Goal: Task Accomplishment & Management: Manage account settings

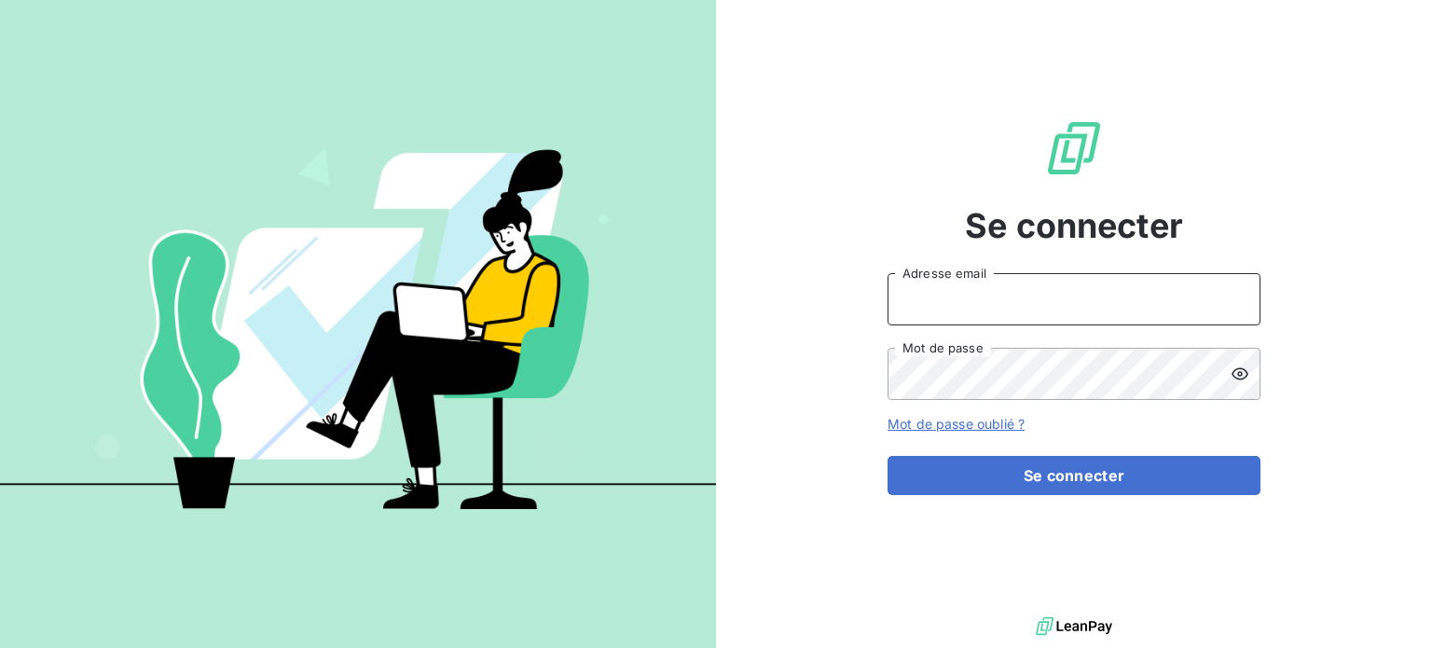
type input "[PERSON_NAME][EMAIL_ADDRESS][DOMAIN_NAME]"
click at [1286, 209] on div "Se connecter [PERSON_NAME][EMAIL_ADDRESS][DOMAIN_NAME] Adresse email Mot de pas…" at bounding box center [1074, 306] width 716 height 613
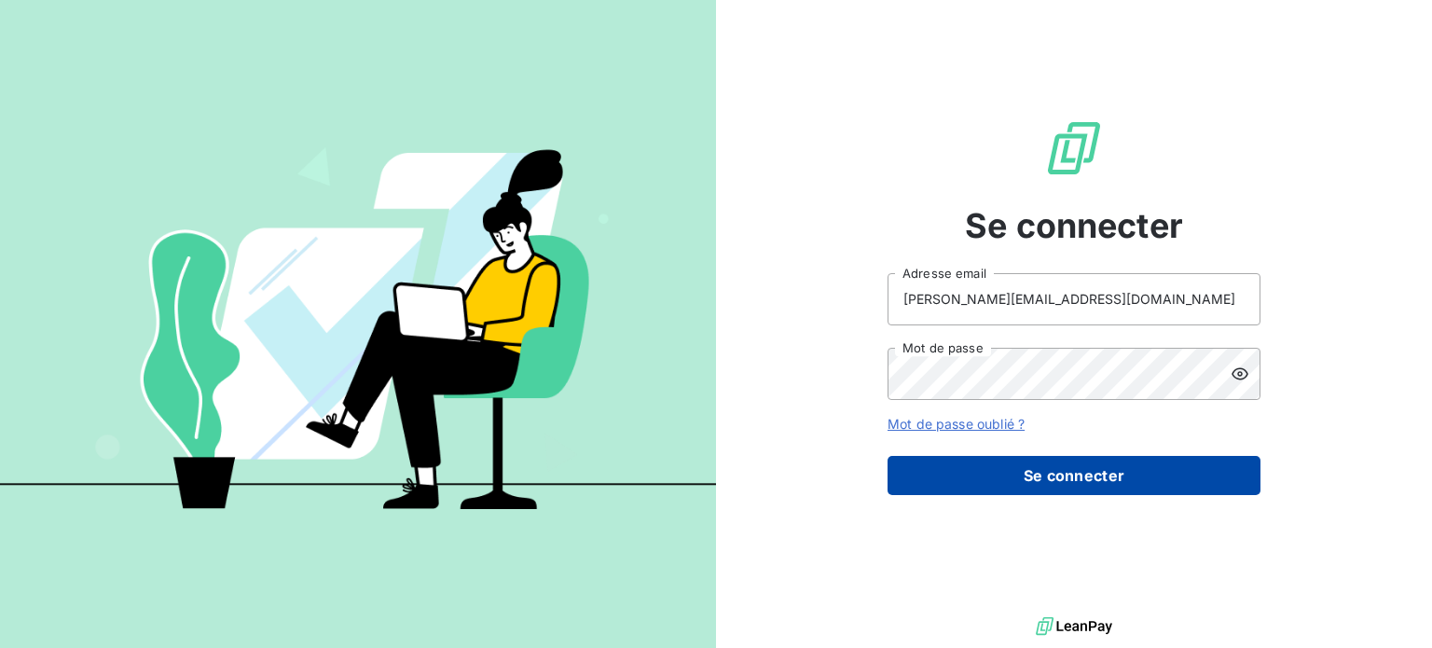
click at [1063, 478] on button "Se connecter" at bounding box center [1074, 475] width 373 height 39
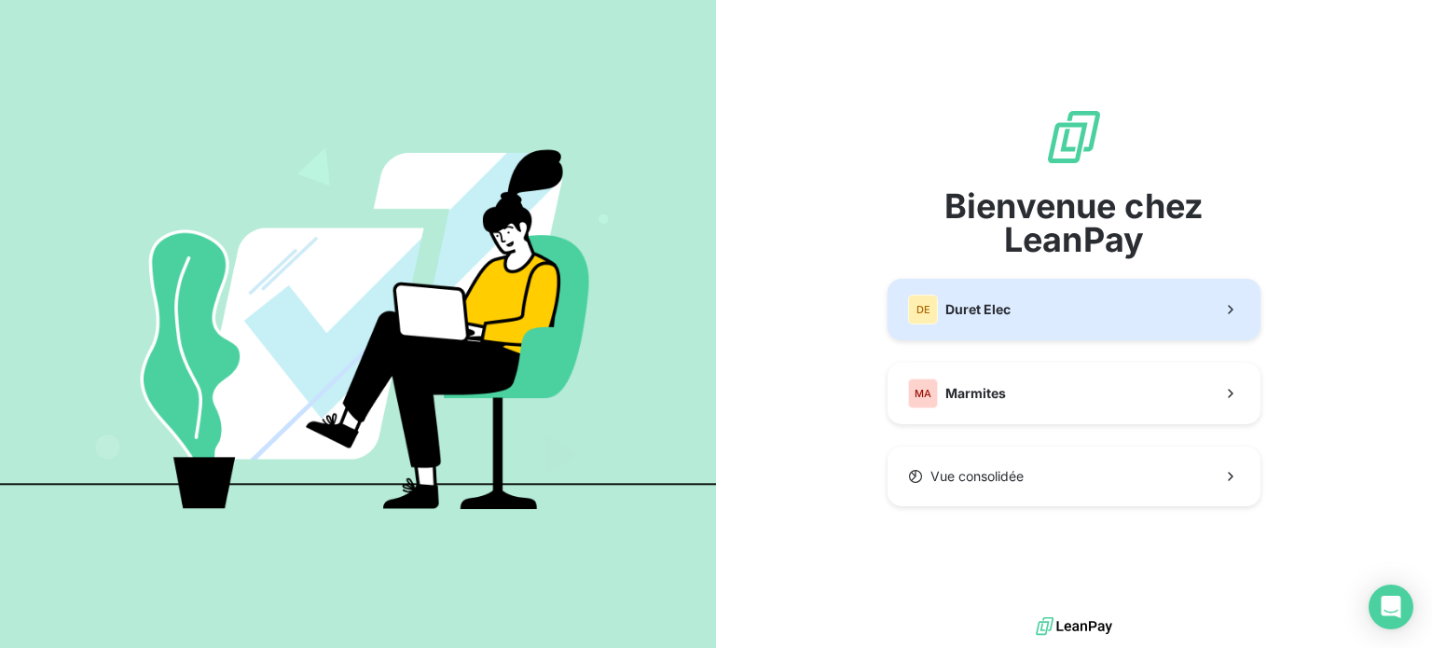
click at [1030, 306] on button "DE Duret Elec" at bounding box center [1074, 310] width 373 height 62
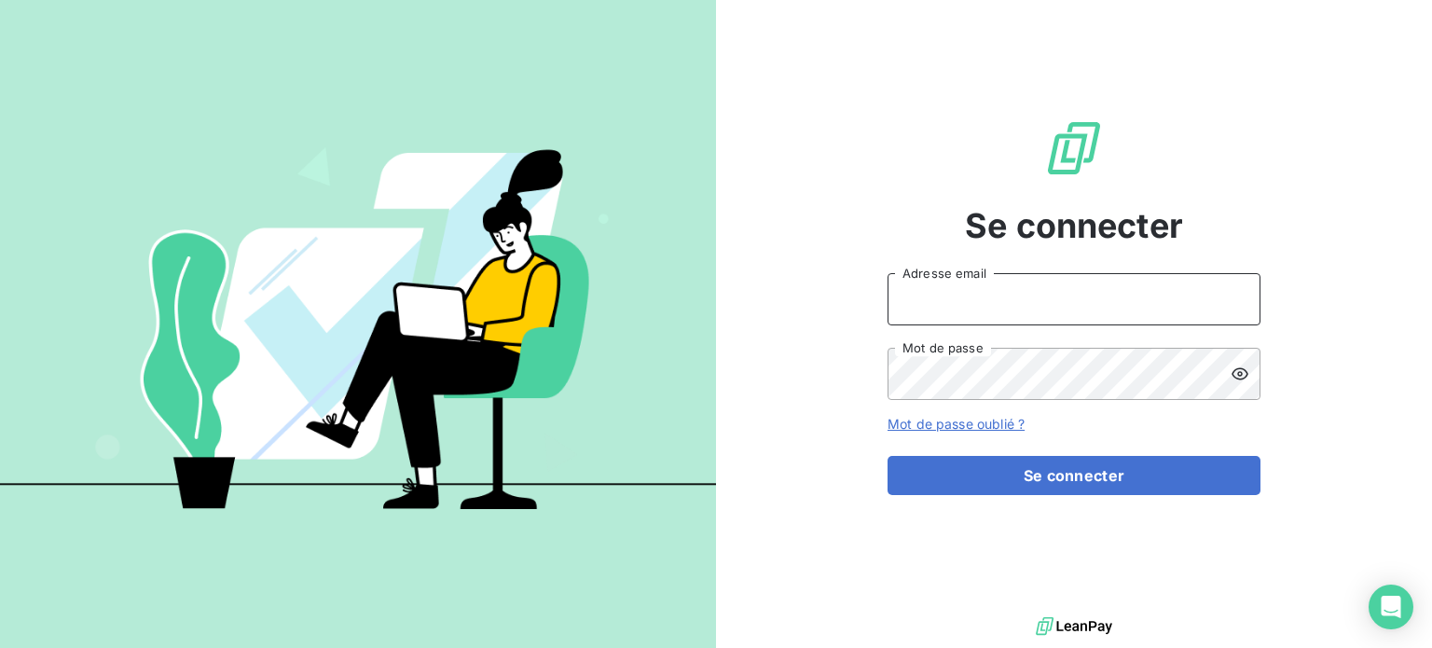
type input "[PERSON_NAME][EMAIL_ADDRESS][DOMAIN_NAME]"
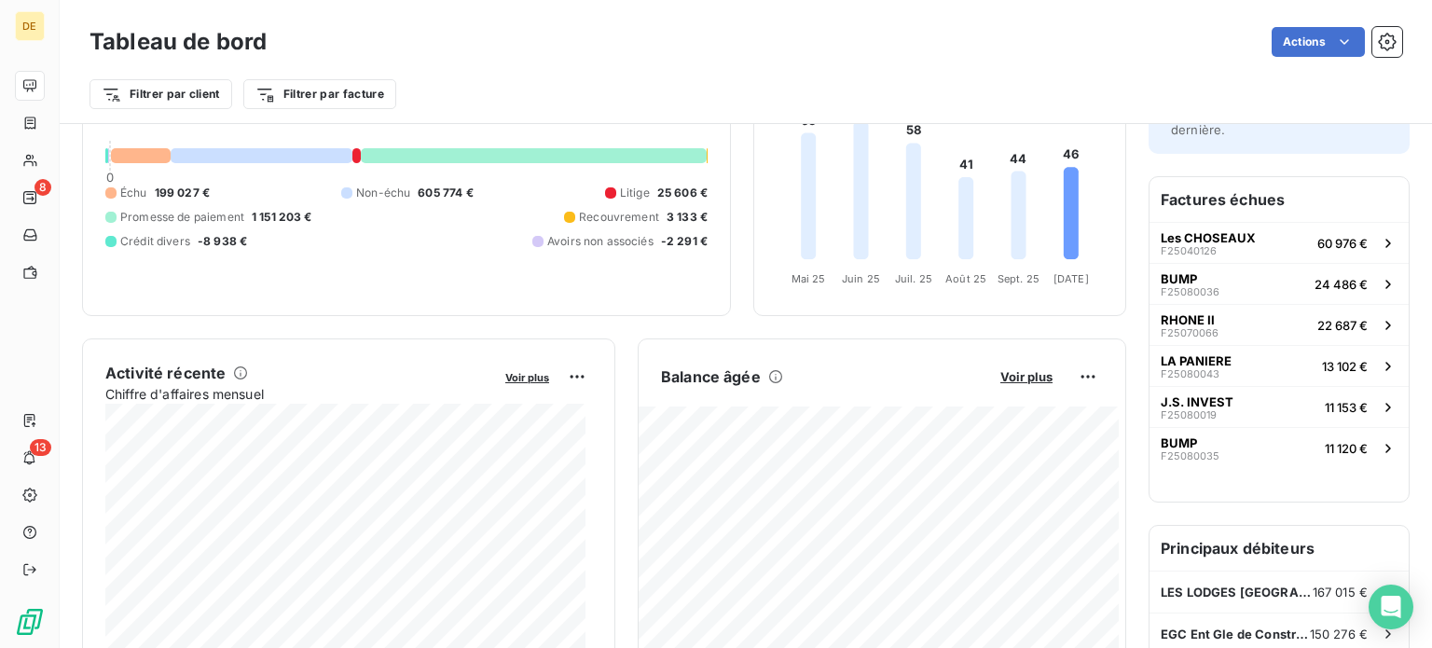
scroll to position [186, 0]
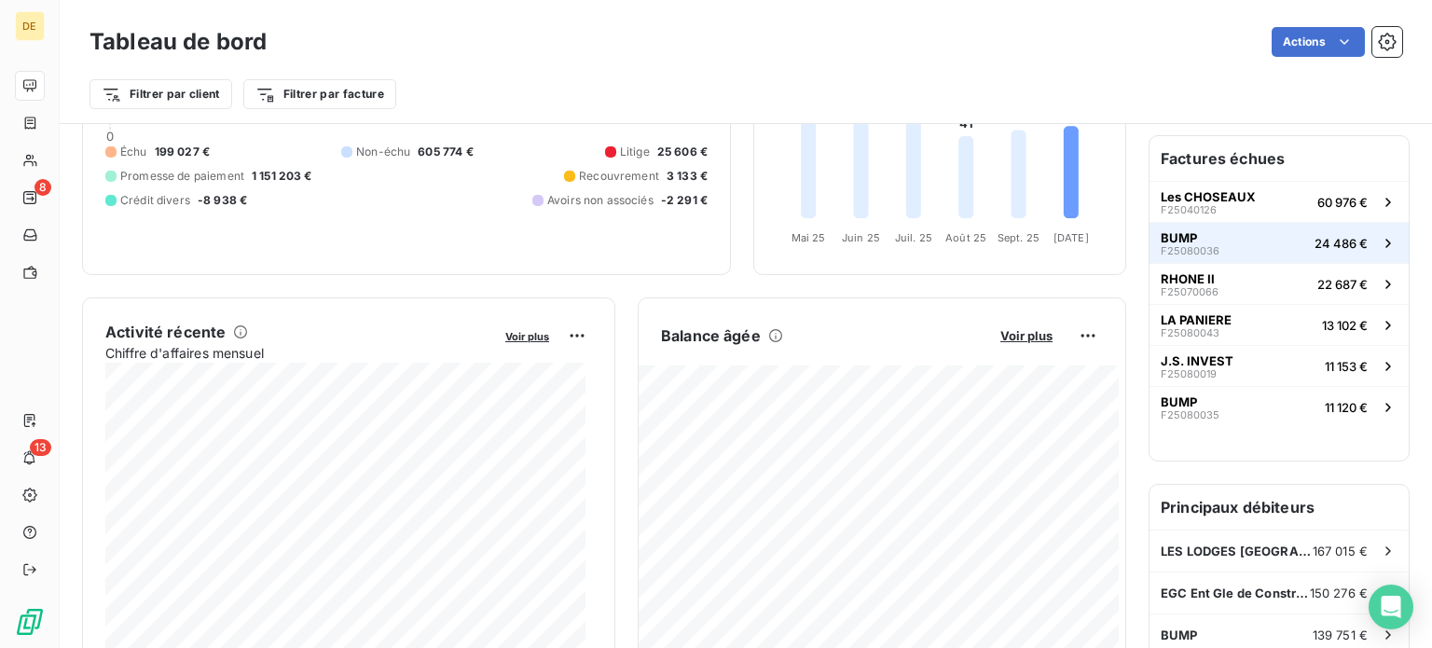
click at [1161, 238] on span "BUMP" at bounding box center [1179, 237] width 36 height 15
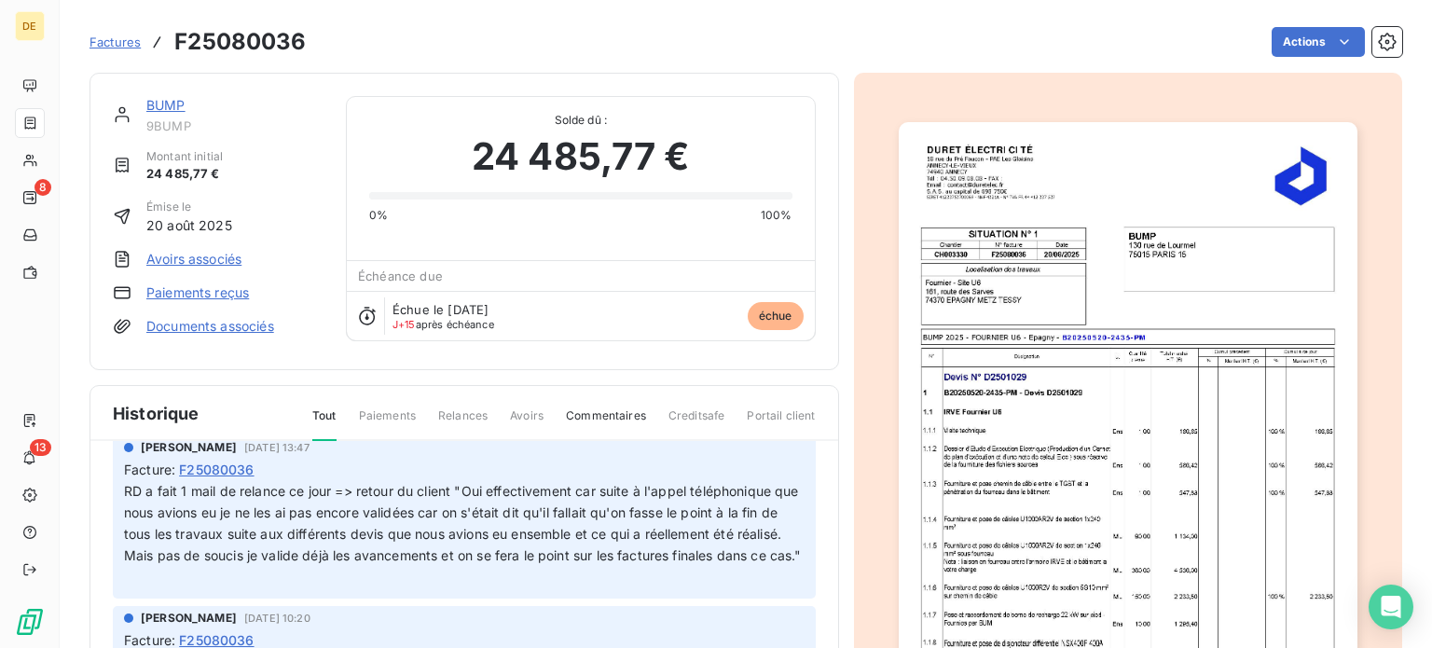
click at [168, 100] on link "BUMP" at bounding box center [165, 105] width 39 height 16
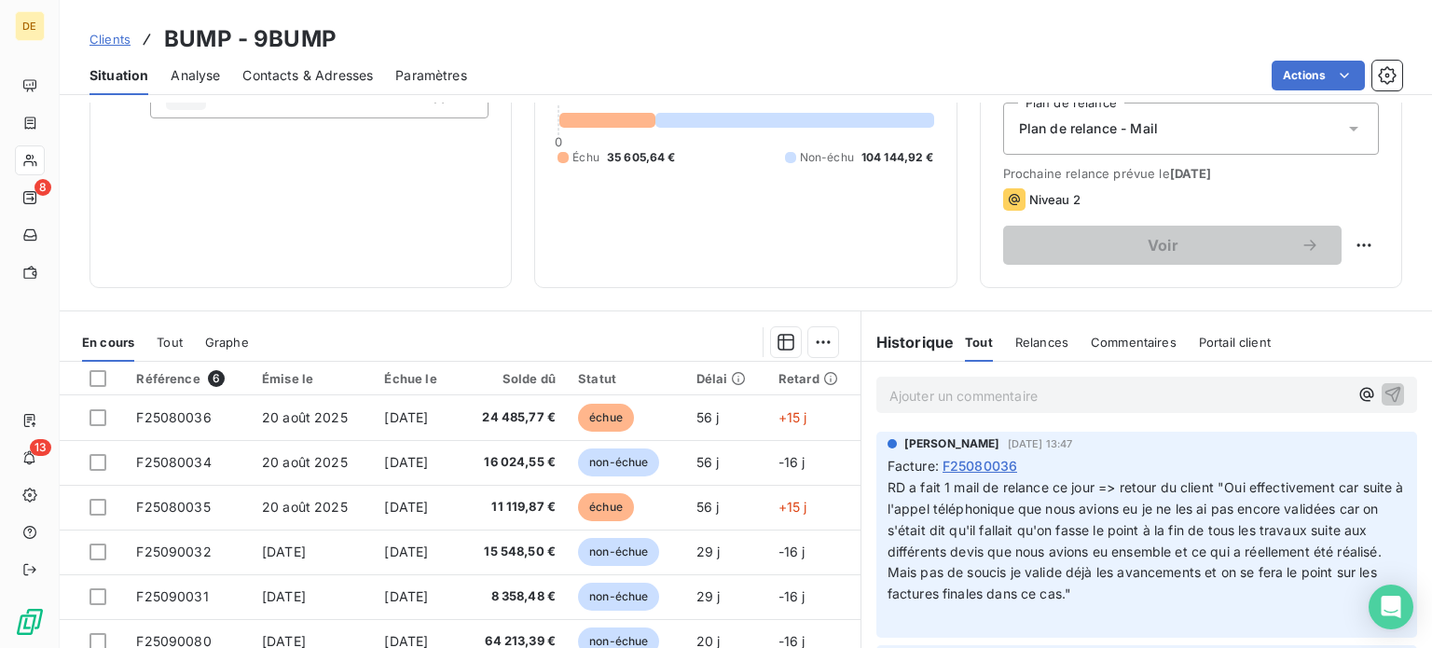
scroll to position [280, 0]
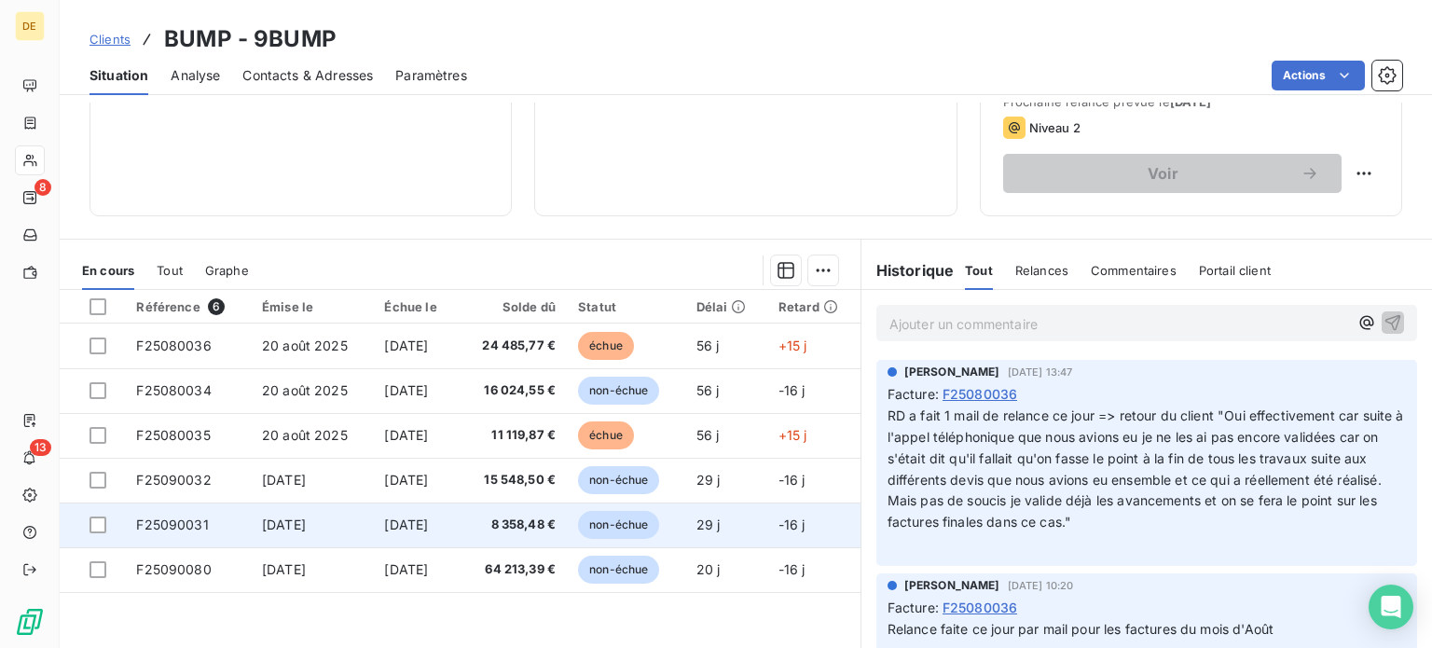
click at [513, 525] on span "8 358,48 €" at bounding box center [513, 525] width 87 height 19
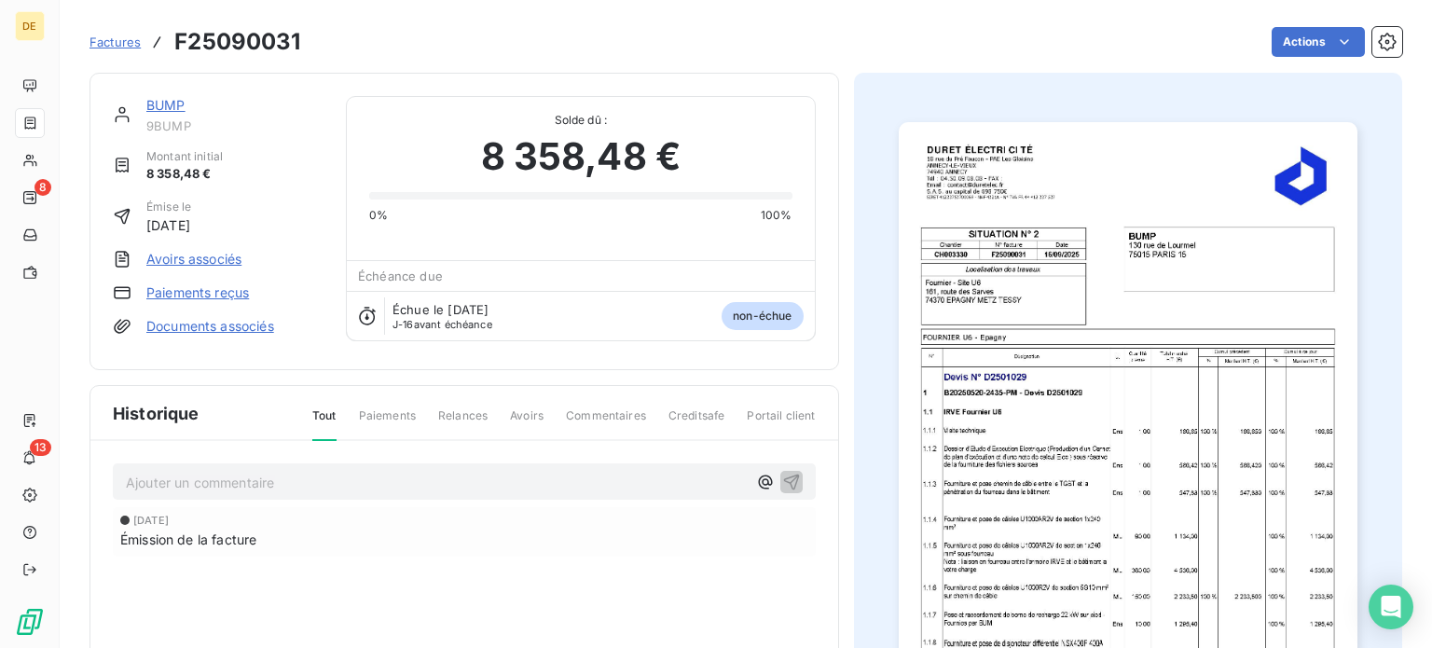
click at [175, 104] on link "BUMP" at bounding box center [165, 105] width 39 height 16
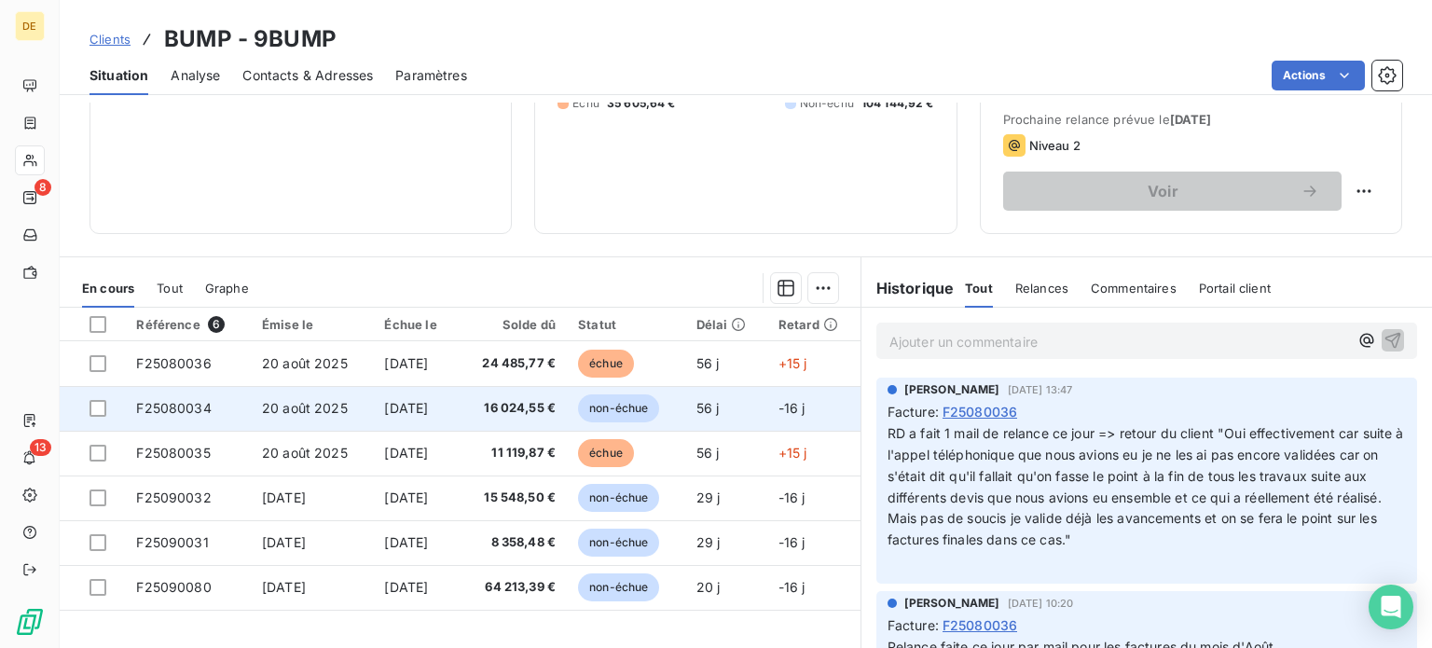
scroll to position [336, 0]
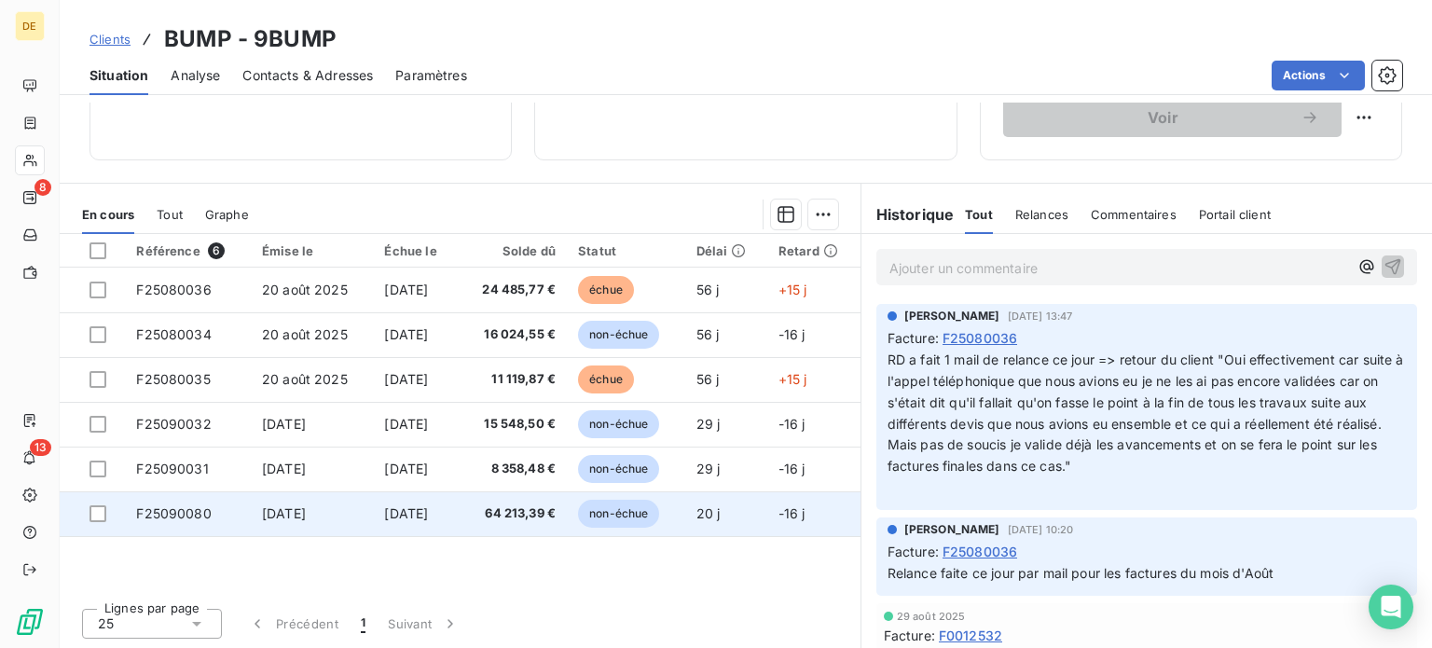
click at [514, 506] on span "64 213,39 €" at bounding box center [513, 513] width 87 height 19
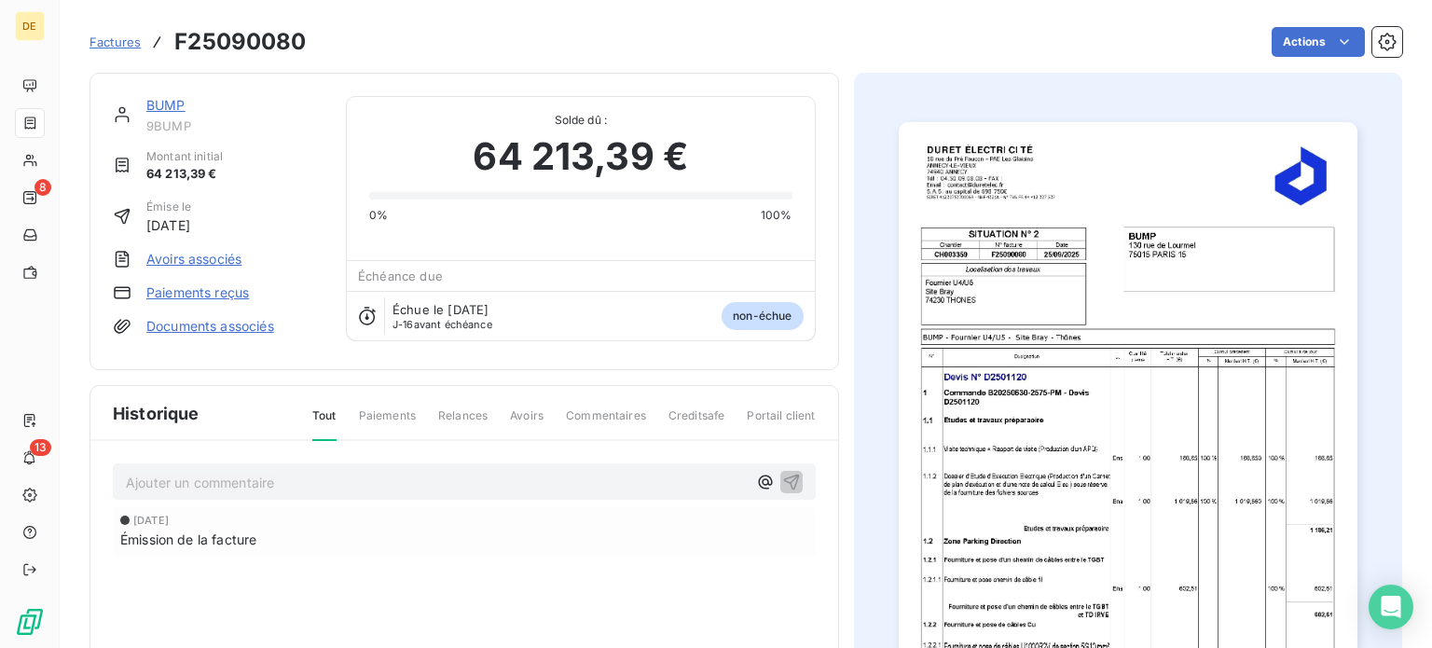
click at [164, 103] on link "BUMP" at bounding box center [165, 105] width 39 height 16
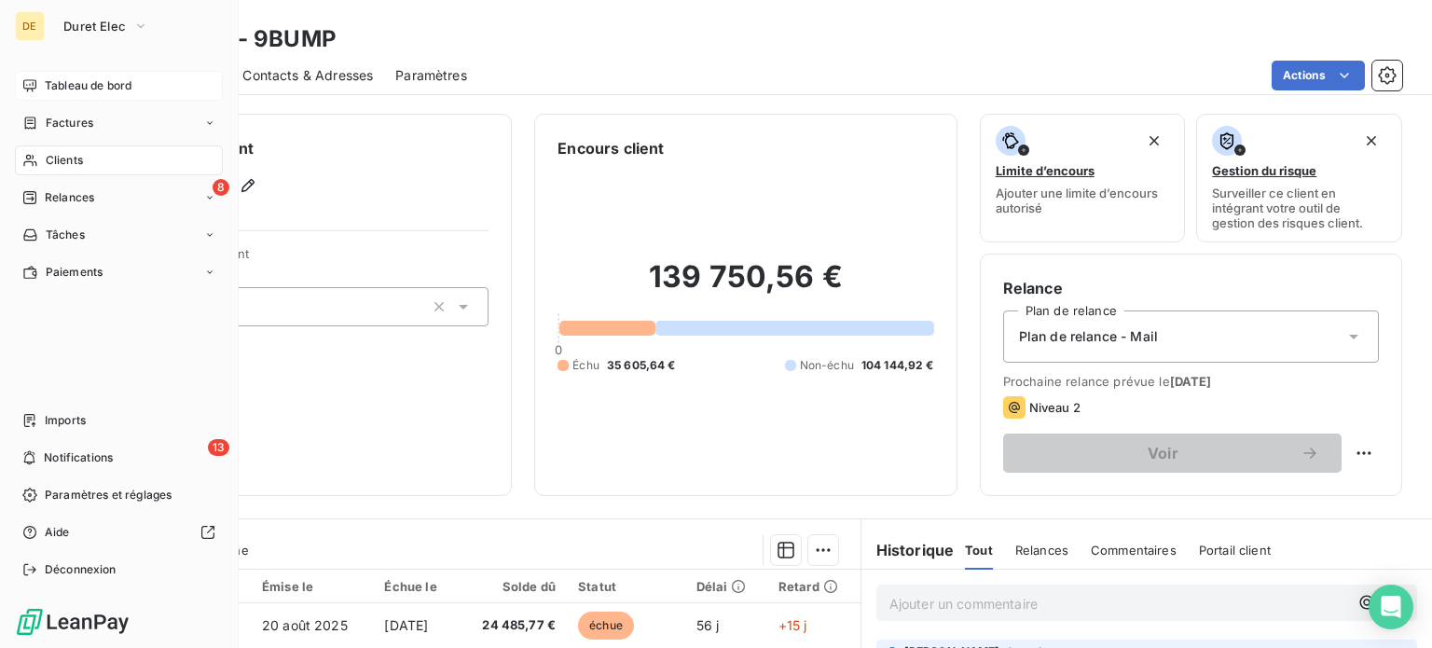
click at [45, 77] on span "Tableau de bord" at bounding box center [88, 85] width 87 height 17
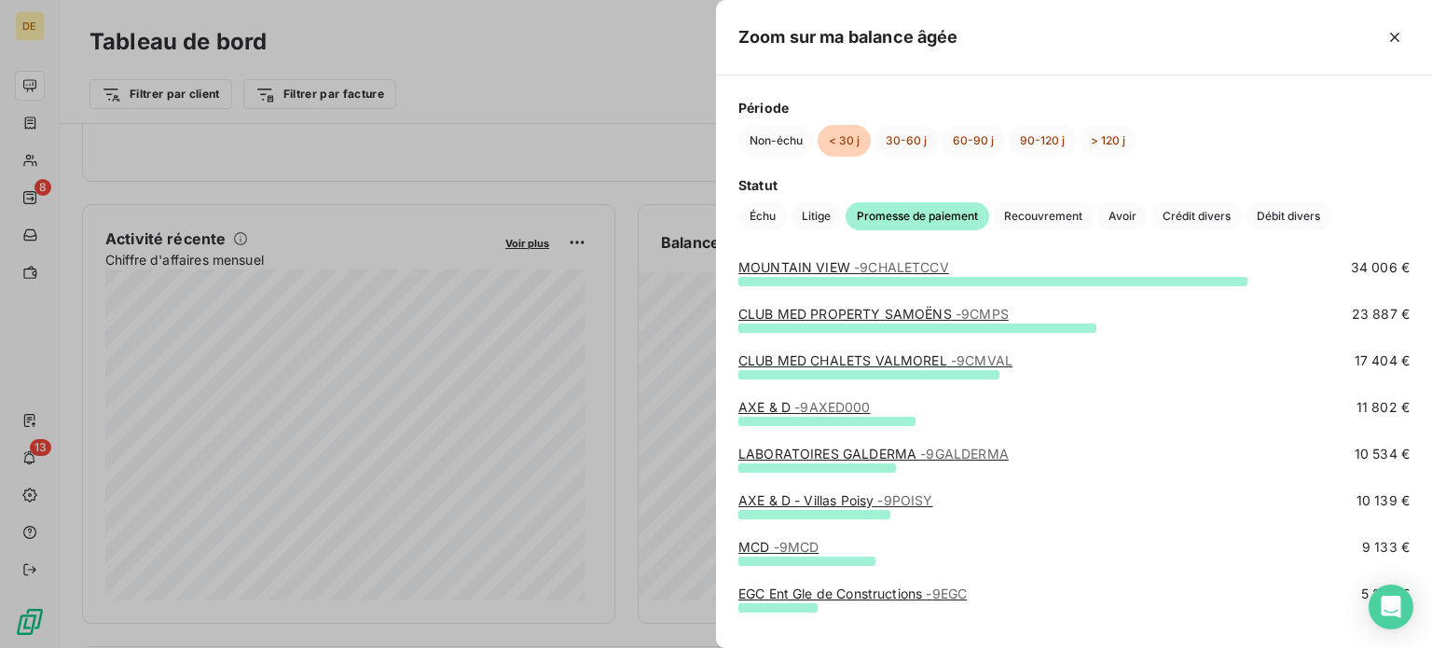
scroll to position [90, 0]
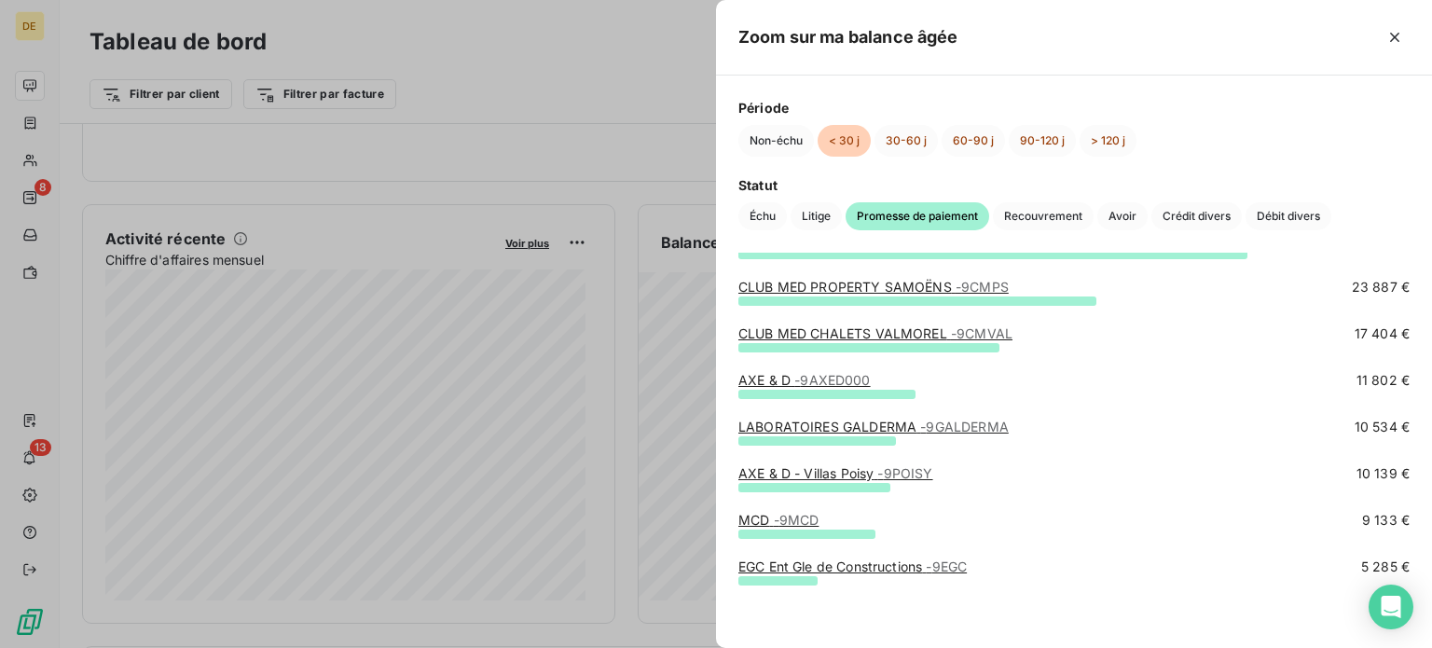
click at [563, 59] on div at bounding box center [716, 324] width 1432 height 648
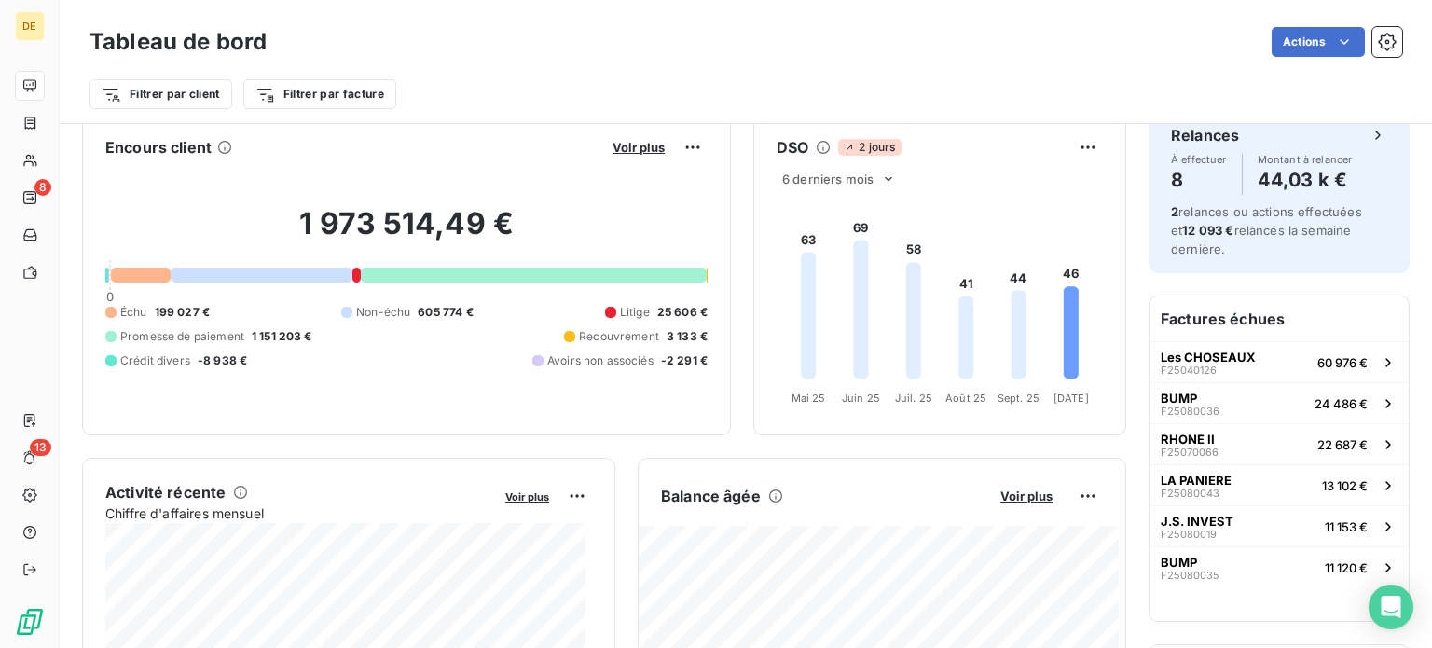
scroll to position [188, 0]
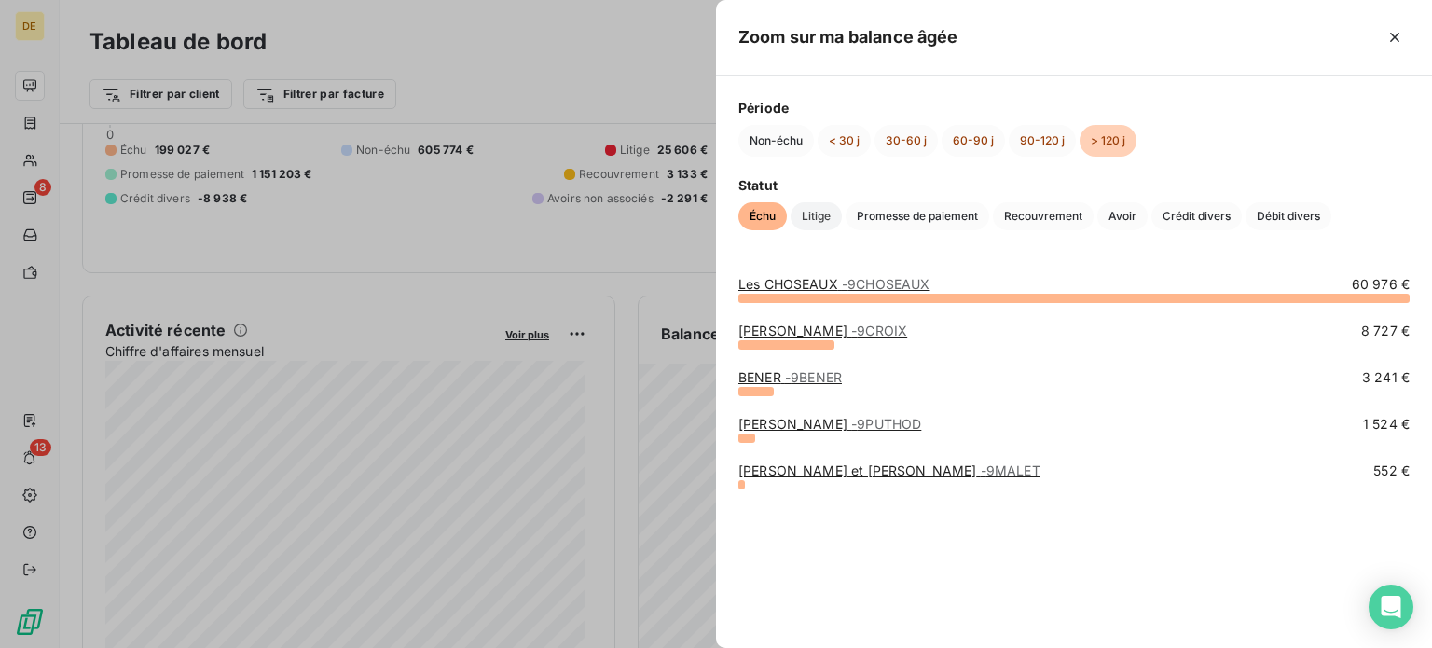
click at [817, 216] on span "Litige" at bounding box center [816, 216] width 51 height 28
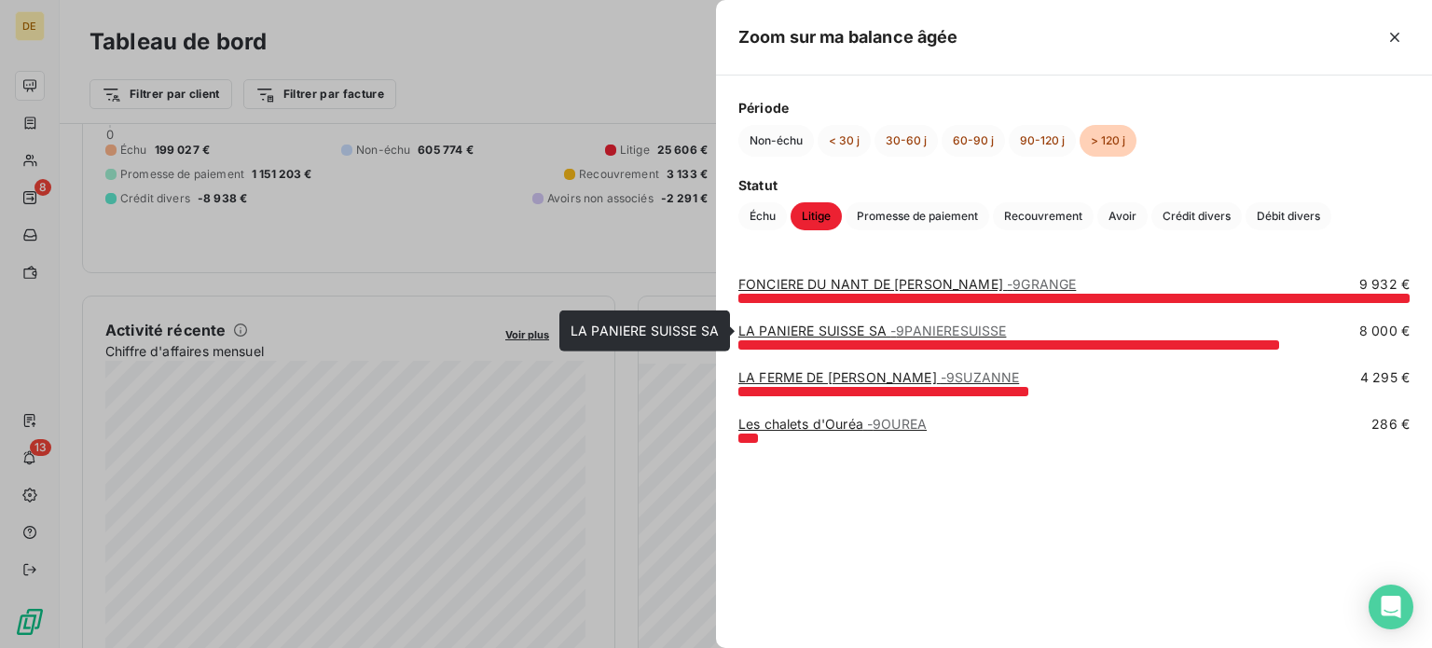
click at [833, 331] on link "LA PANIERE SUISSE SA - 9PANIERESUISSE" at bounding box center [872, 331] width 268 height 16
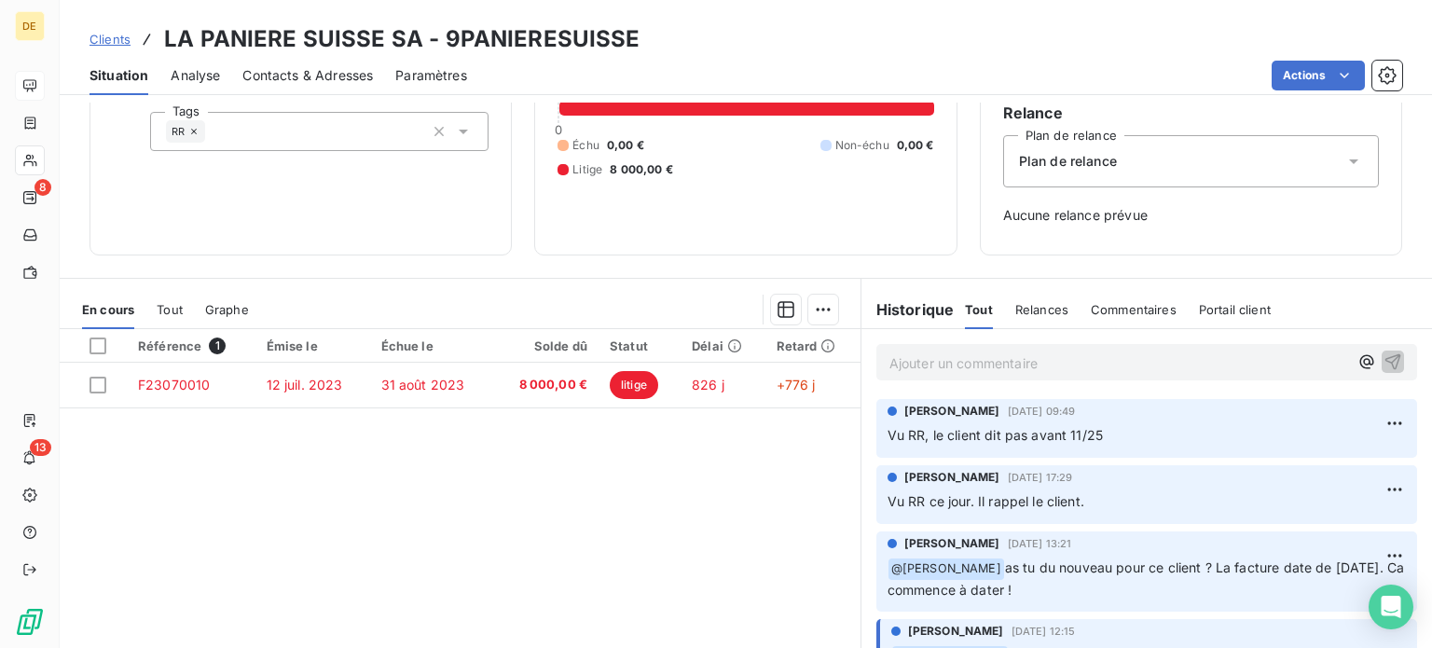
scroll to position [186, 0]
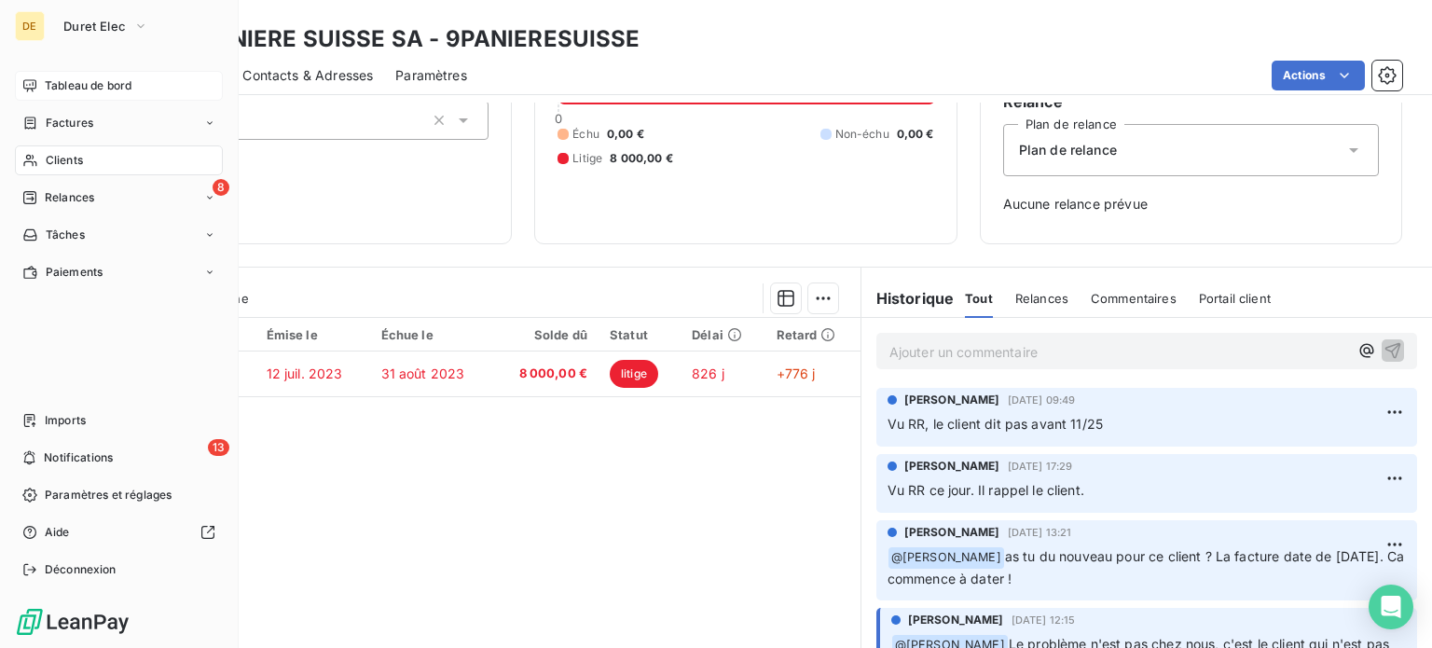
click at [40, 84] on div "Tableau de bord" at bounding box center [119, 86] width 208 height 30
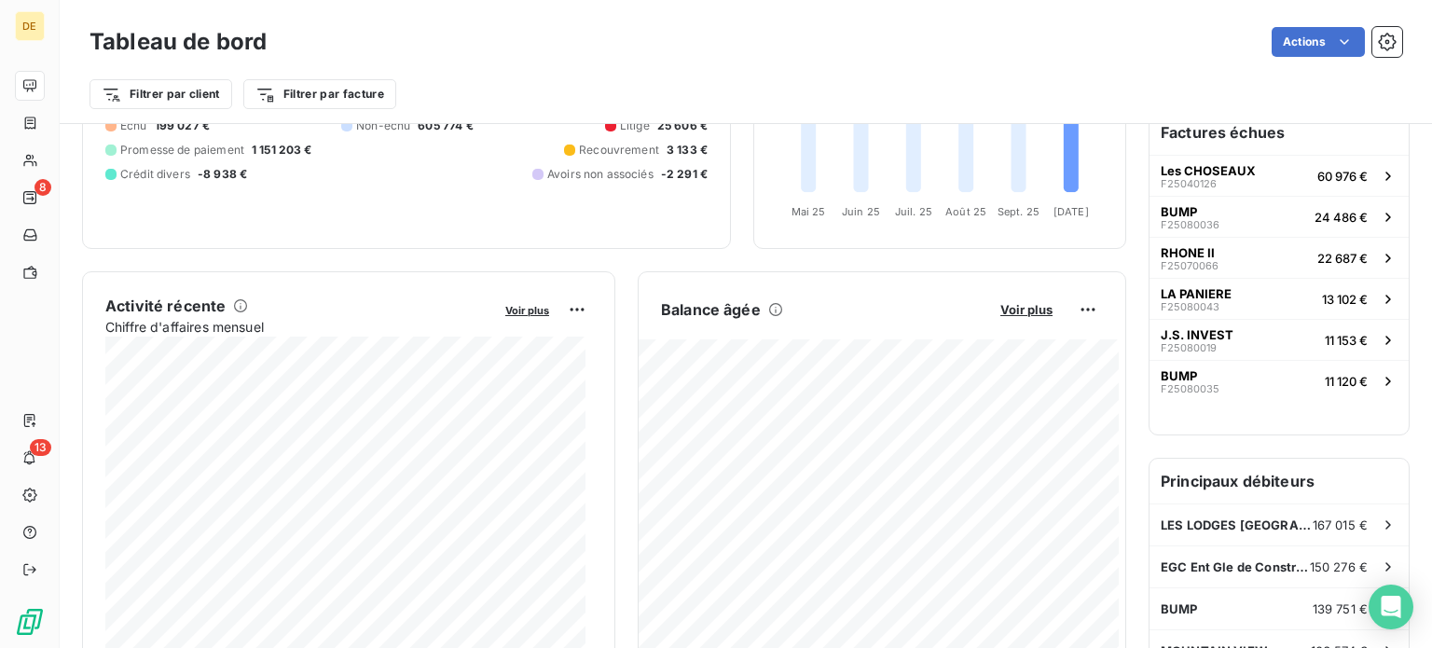
scroll to position [282, 0]
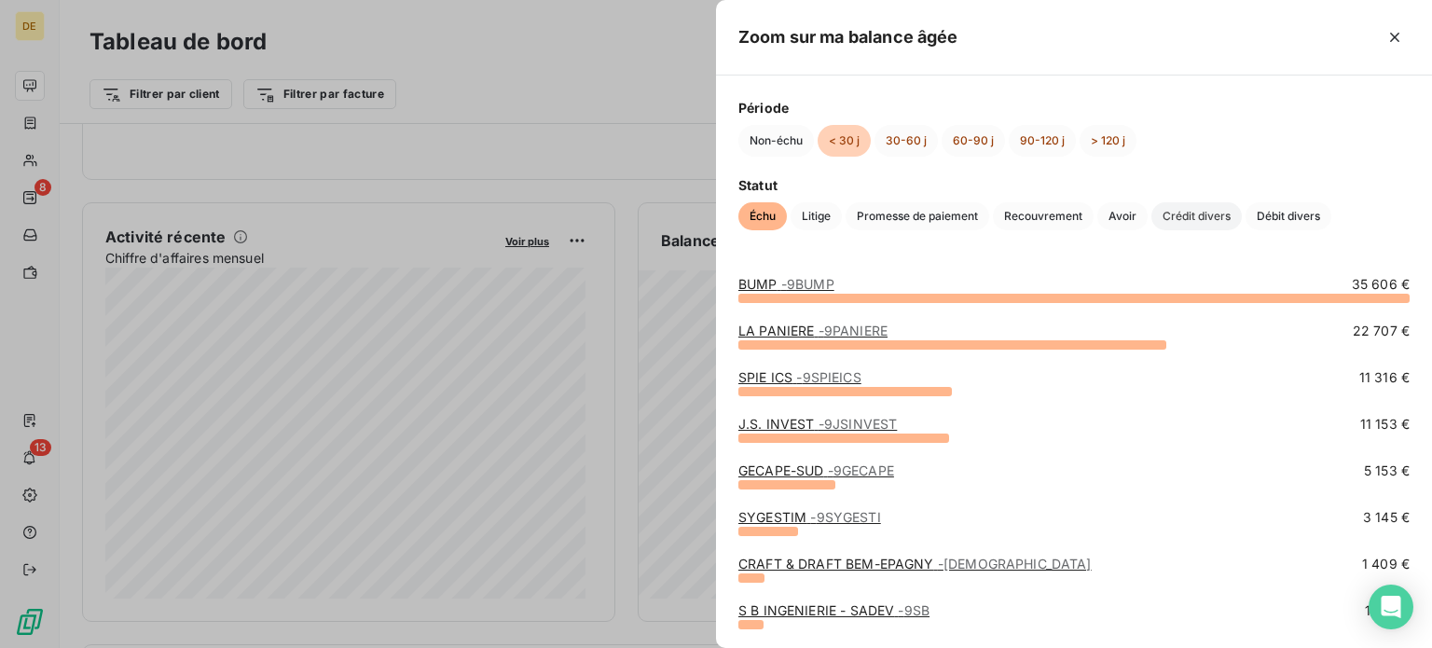
click at [1186, 213] on span "Crédit divers" at bounding box center [1196, 216] width 90 height 28
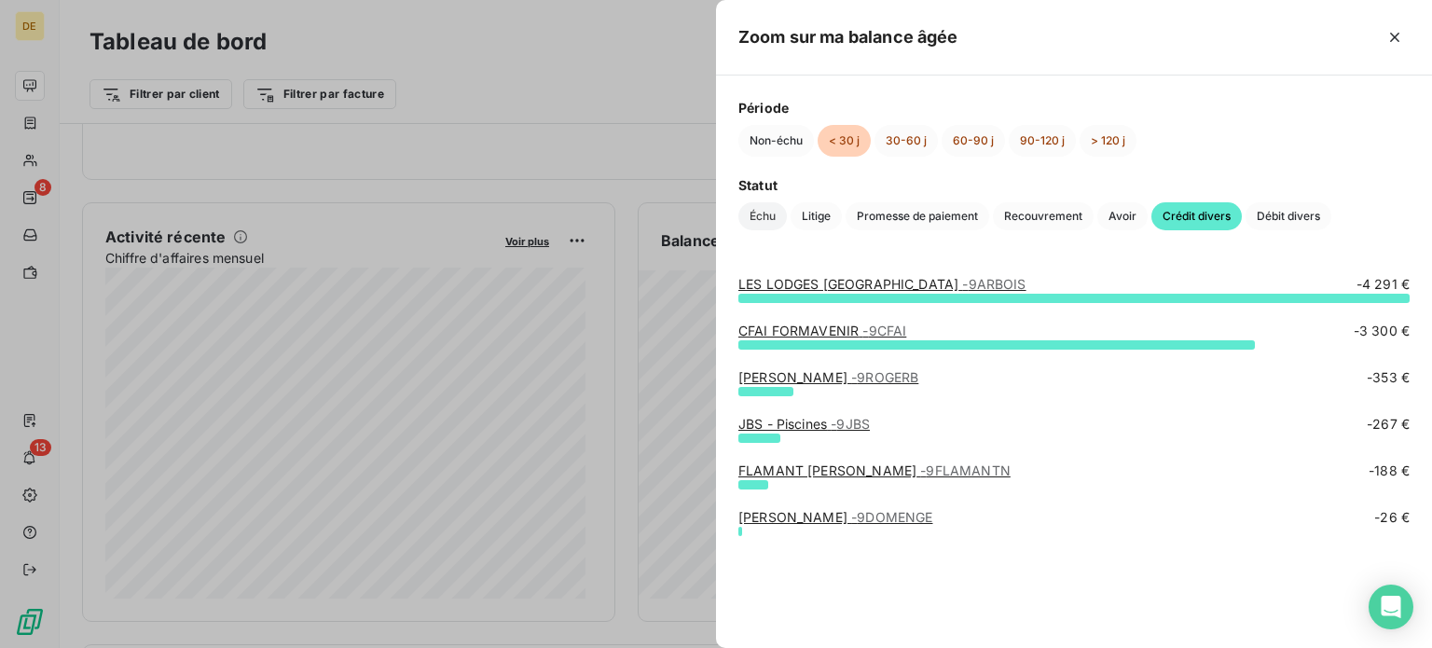
click at [748, 222] on span "Échu" at bounding box center [762, 216] width 48 height 28
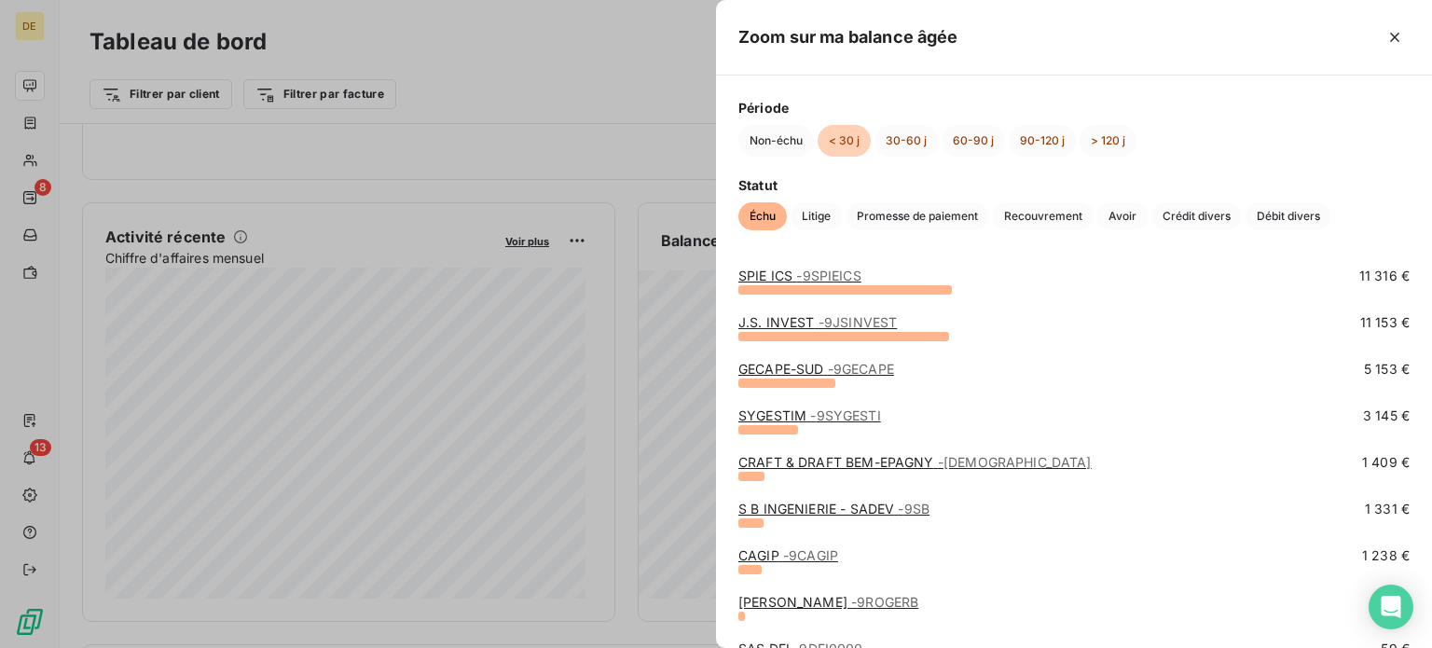
scroll to position [0, 0]
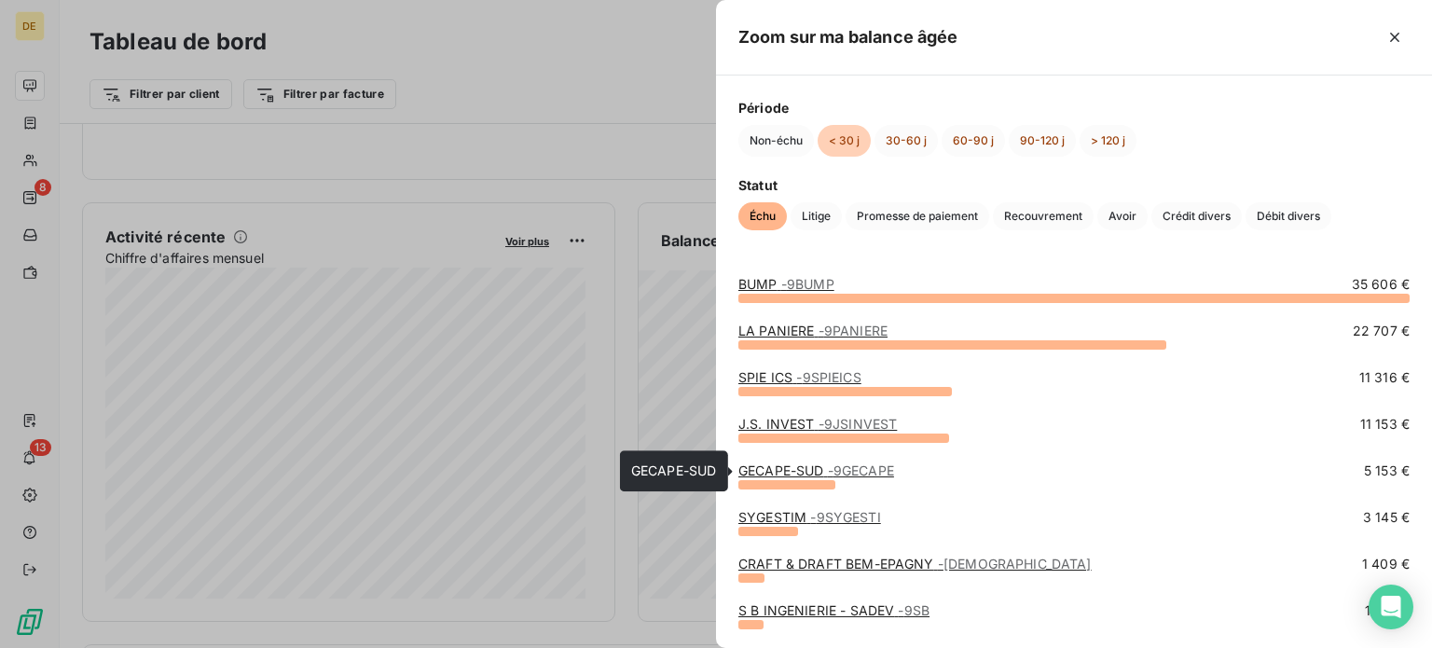
click at [858, 469] on span "- 9GECAPE" at bounding box center [861, 470] width 66 height 16
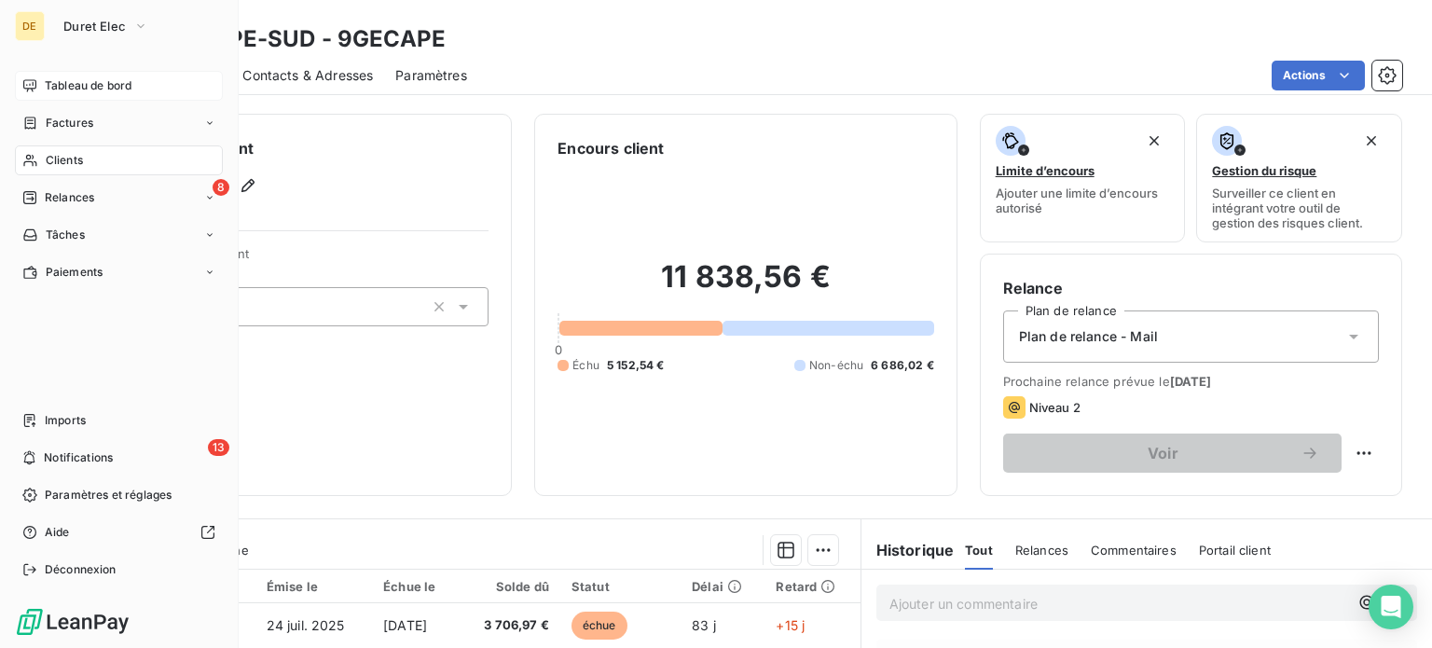
click at [58, 81] on span "Tableau de bord" at bounding box center [88, 85] width 87 height 17
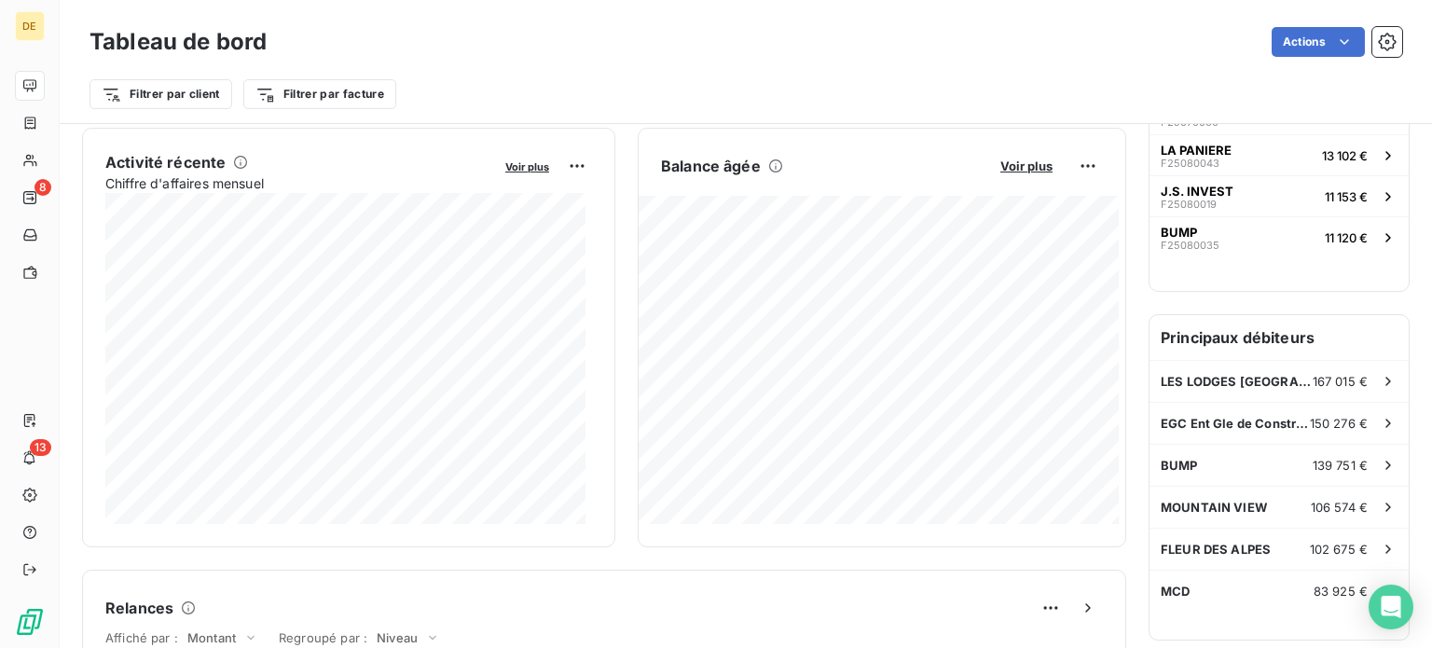
scroll to position [373, 0]
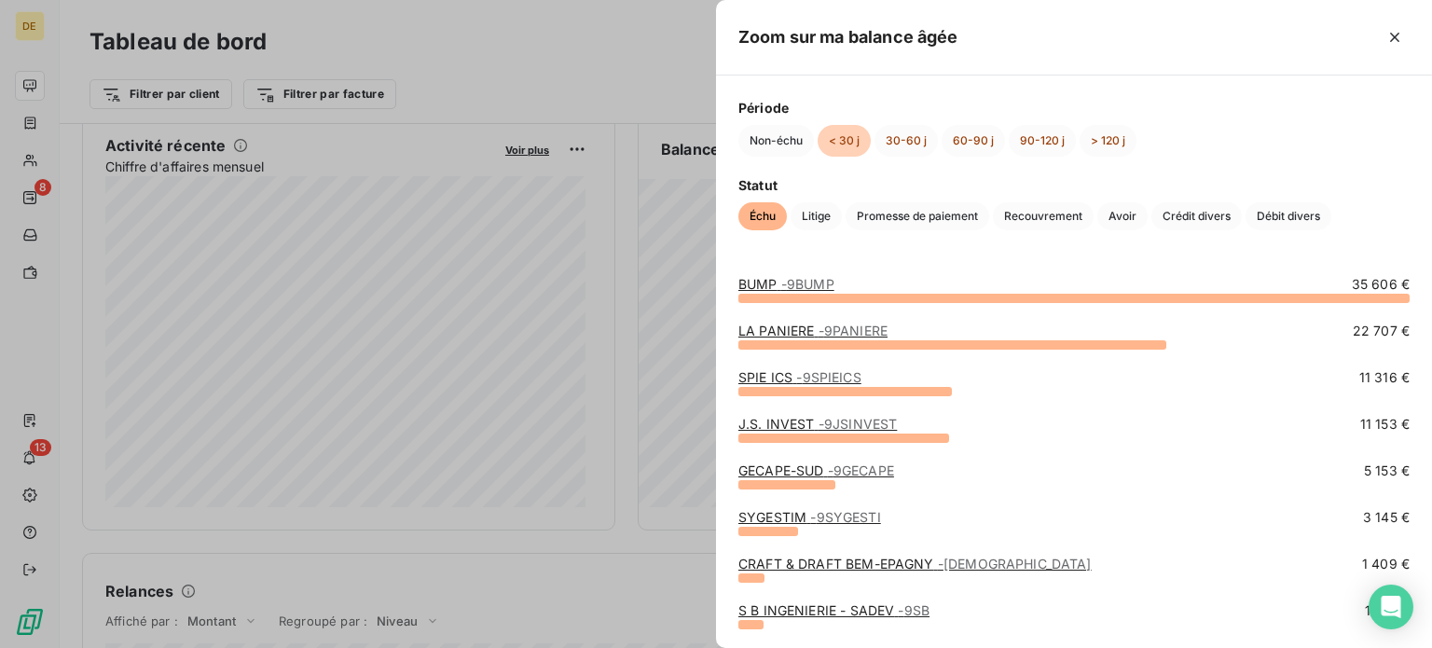
click at [793, 418] on link "J.S. INVEST - 9JSINVEST" at bounding box center [817, 424] width 159 height 16
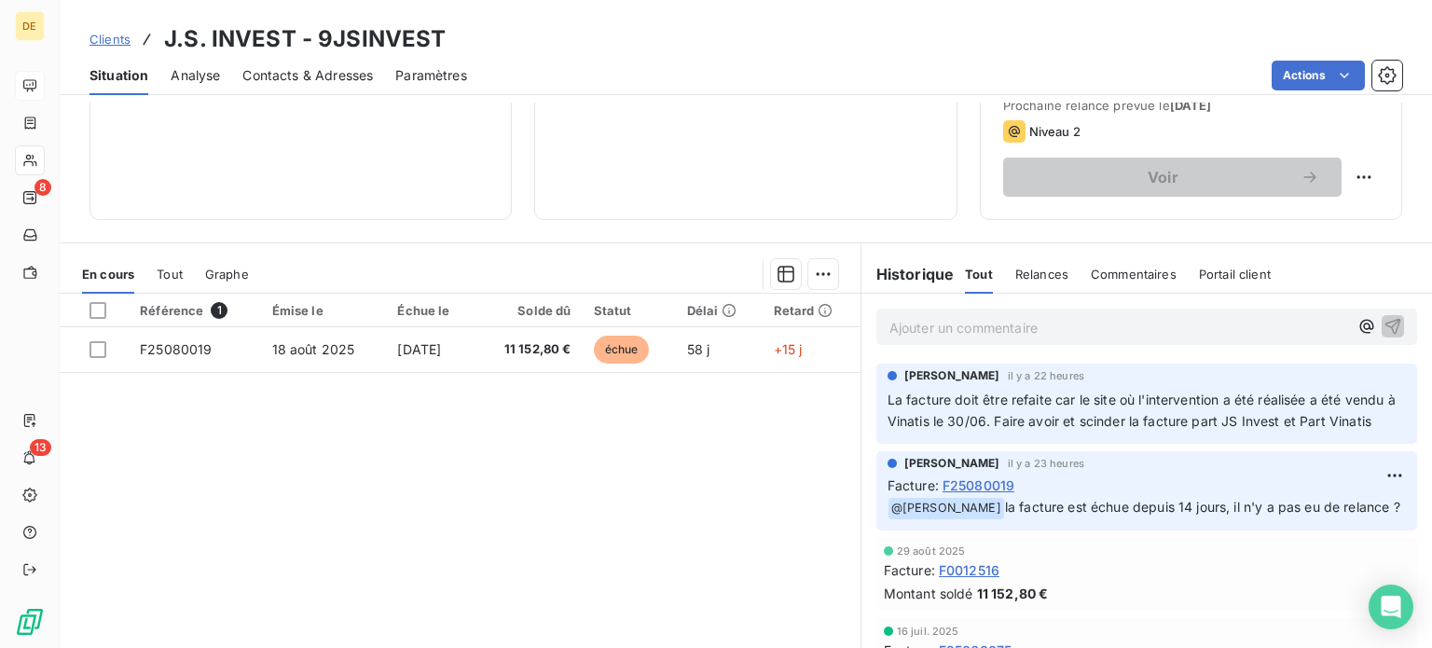
scroll to position [280, 0]
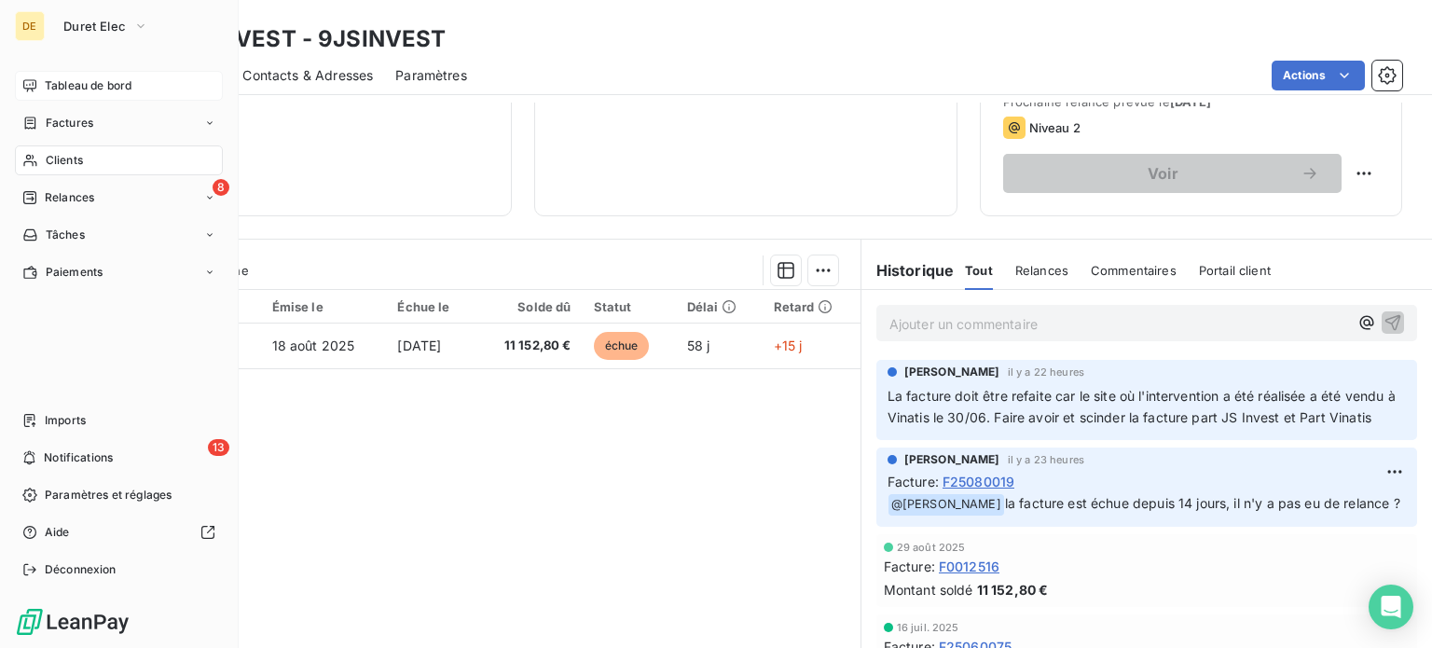
click at [49, 81] on span "Tableau de bord" at bounding box center [88, 85] width 87 height 17
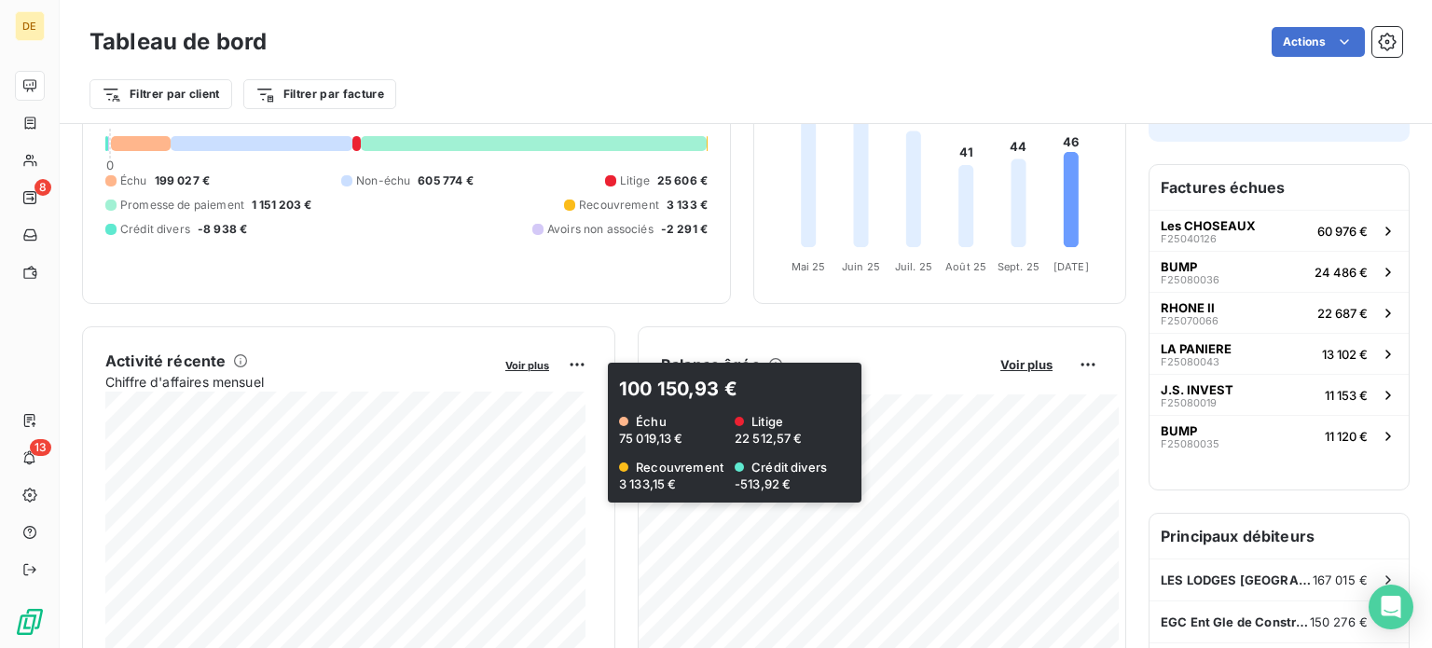
scroll to position [373, 0]
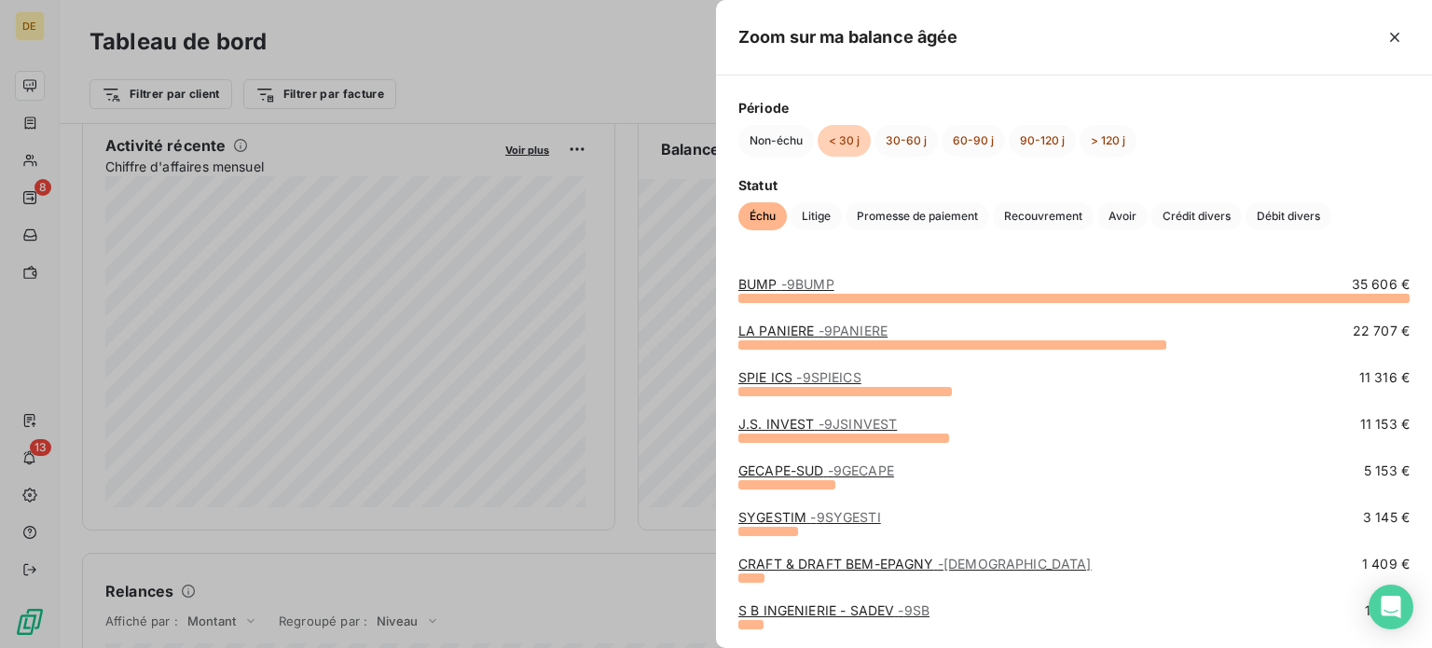
click at [826, 327] on span "- 9PANIERE" at bounding box center [853, 331] width 69 height 16
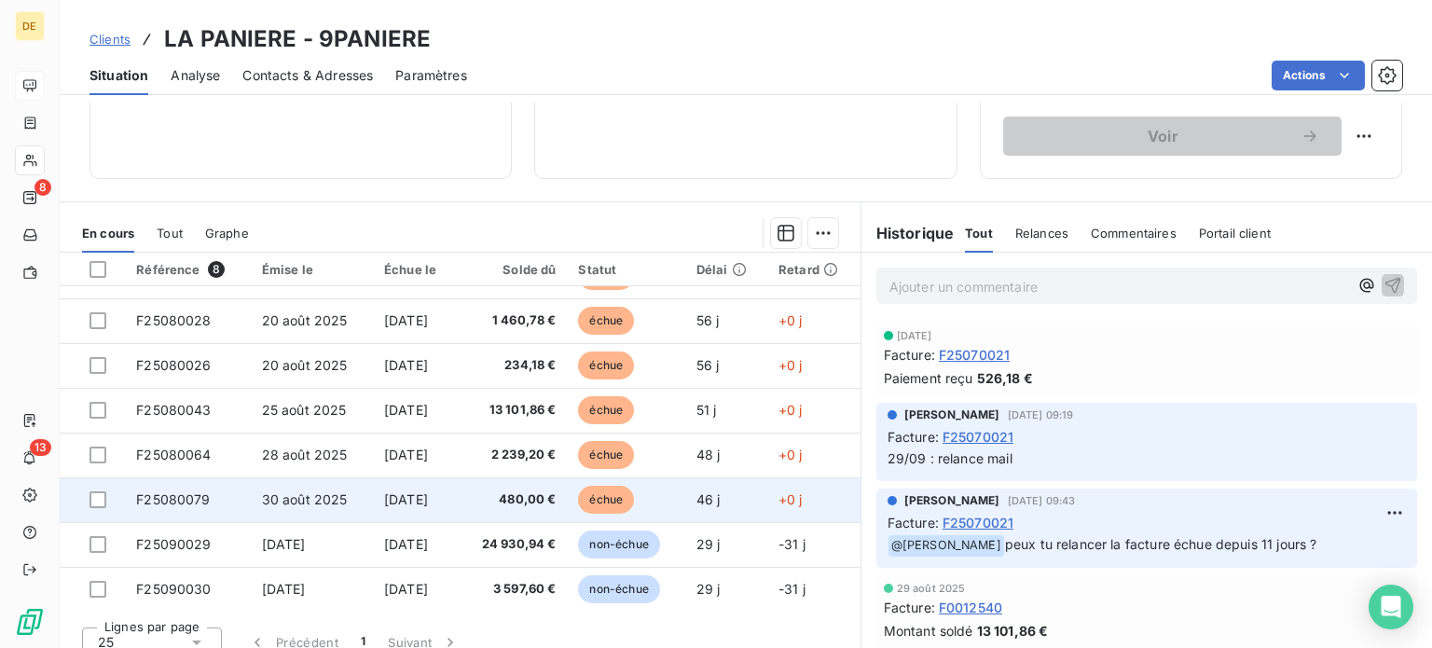
scroll to position [336, 0]
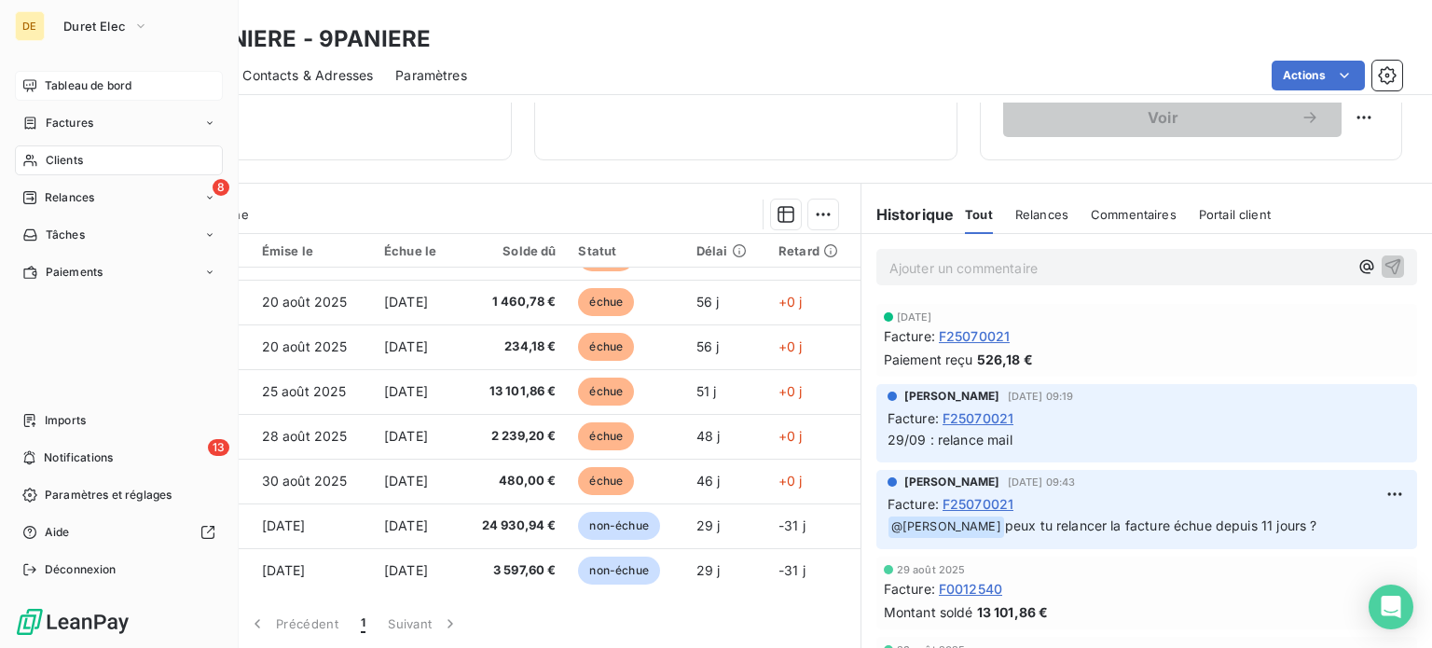
click at [45, 80] on span "Tableau de bord" at bounding box center [88, 85] width 87 height 17
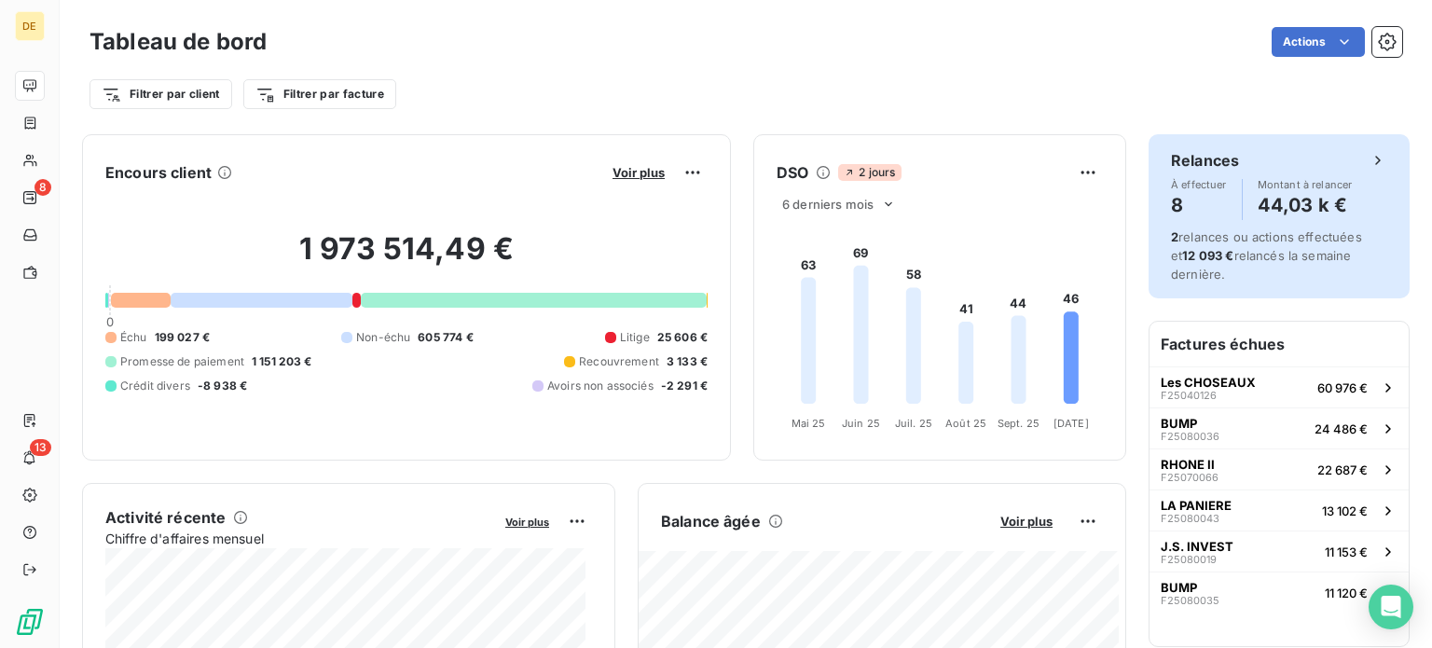
click at [1313, 160] on div "Relances" at bounding box center [1279, 160] width 216 height 22
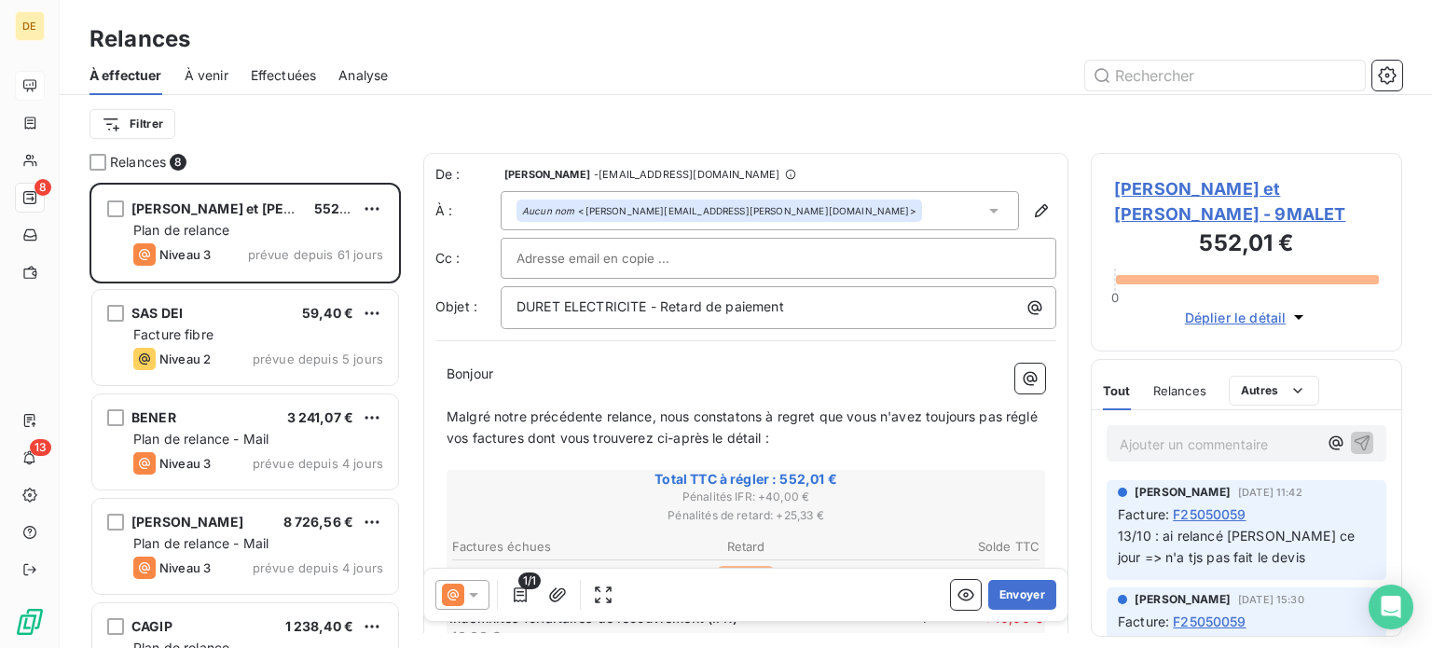
click at [1226, 438] on p "Ajouter un commentaire ﻿" at bounding box center [1219, 444] width 198 height 23
click at [1141, 186] on span "[PERSON_NAME] et [PERSON_NAME] - 9MALET" at bounding box center [1246, 201] width 265 height 50
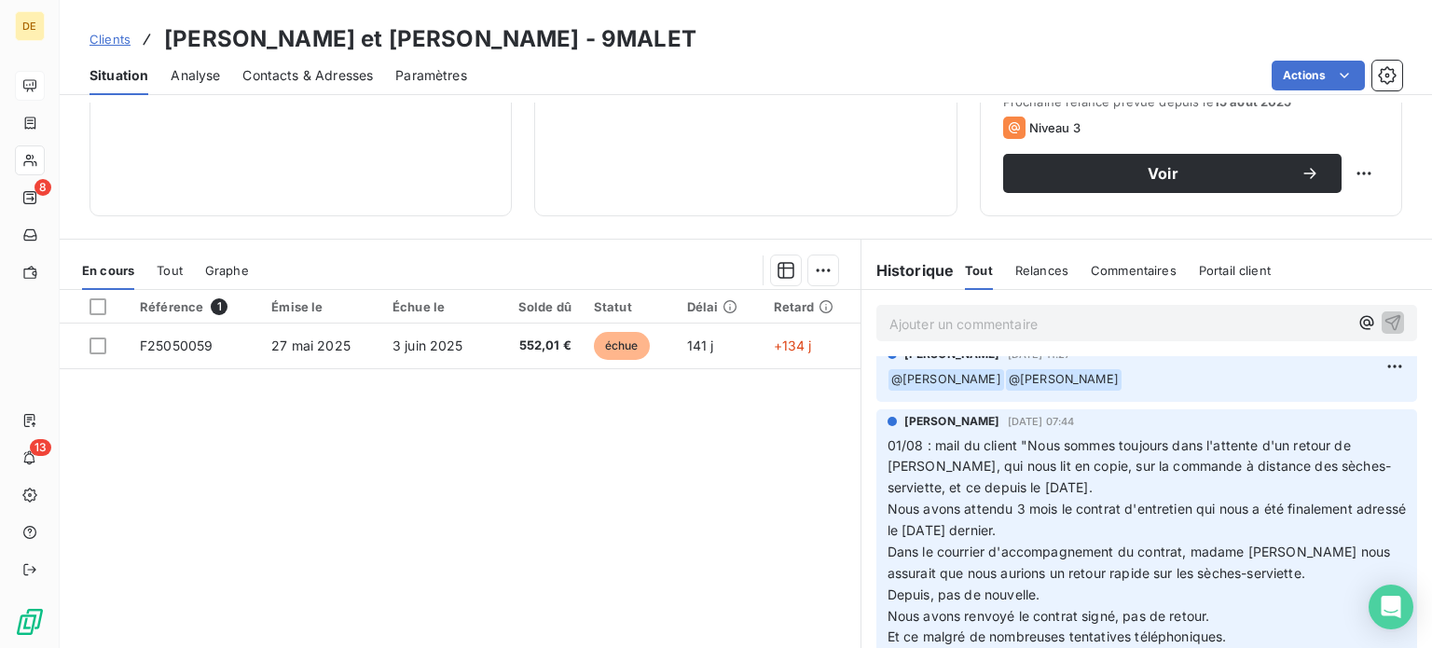
scroll to position [466, 0]
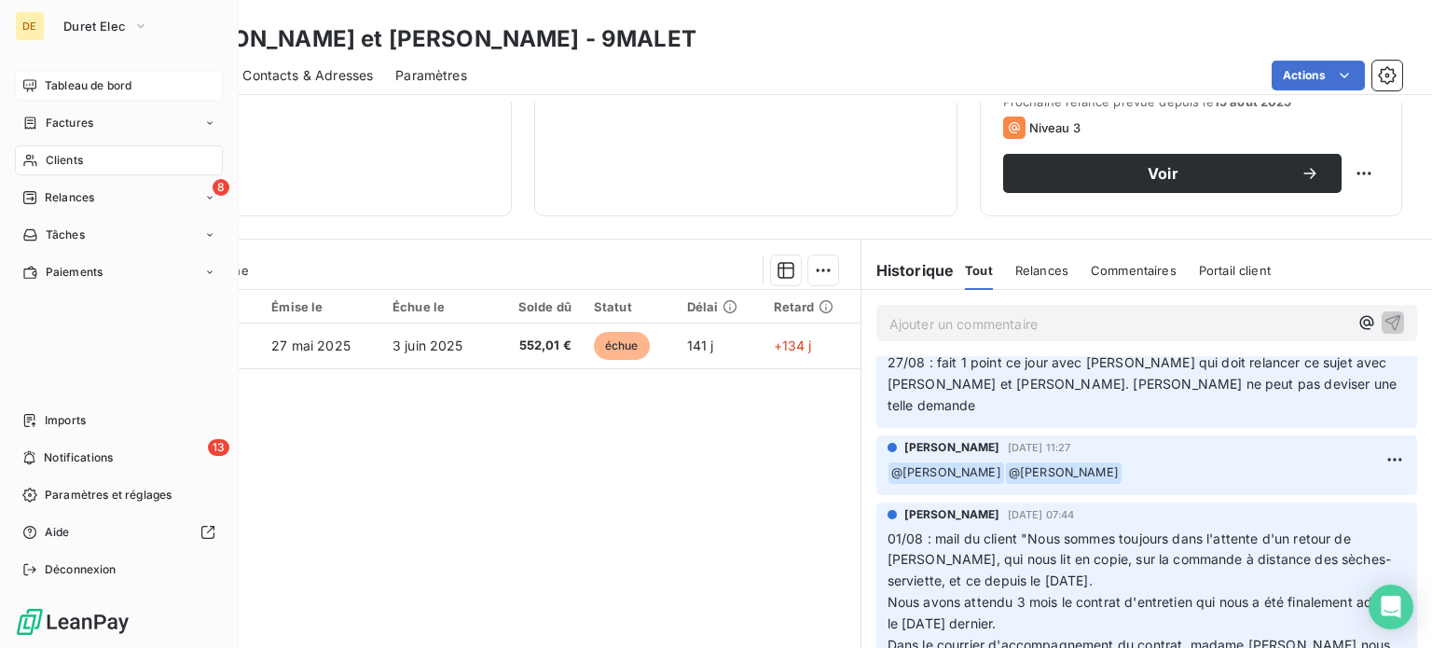
click at [39, 92] on div "Tableau de bord" at bounding box center [119, 86] width 208 height 30
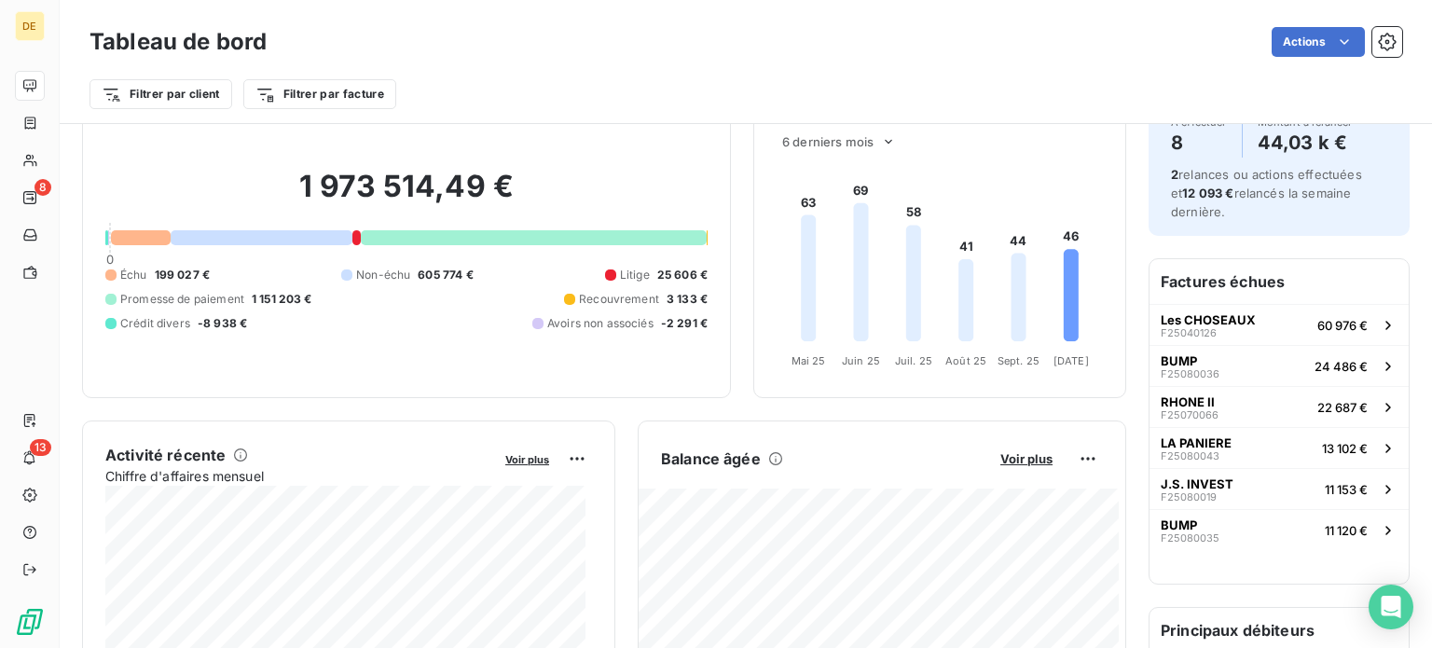
scroll to position [186, 0]
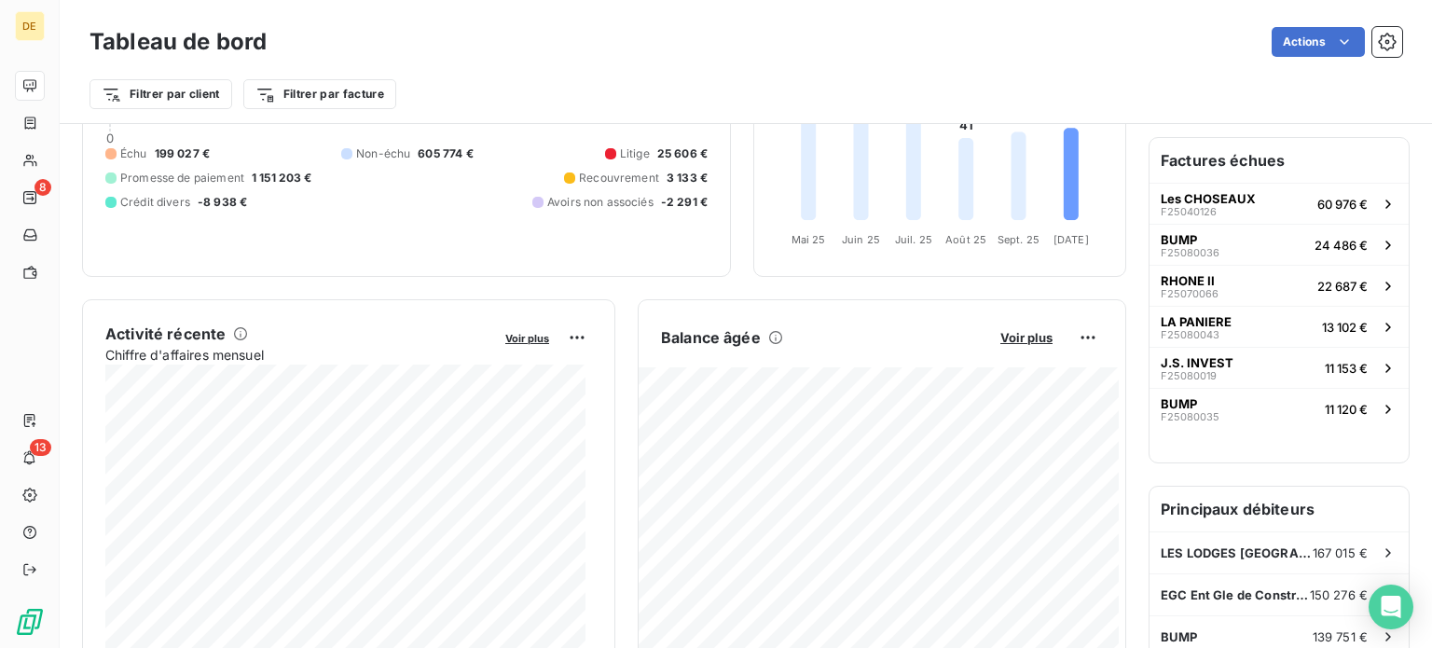
scroll to position [186, 0]
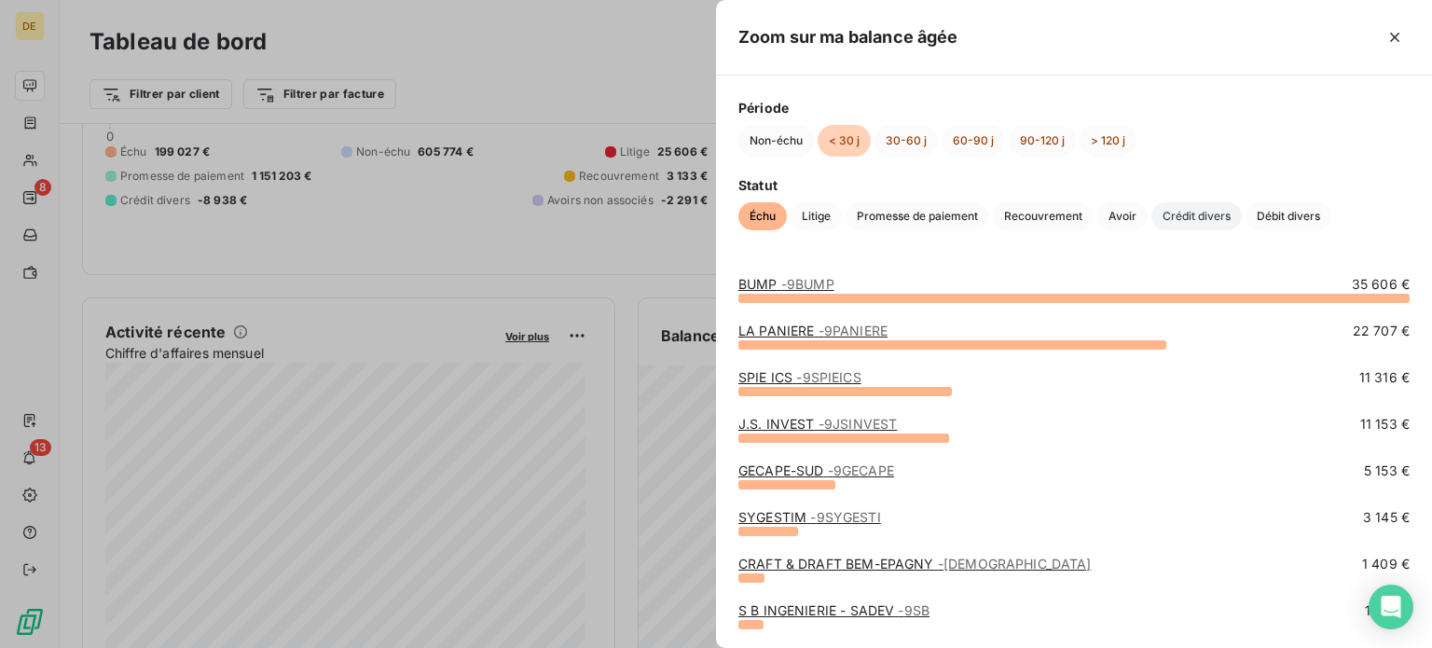
click at [1194, 218] on span "Crédit divers" at bounding box center [1196, 216] width 90 height 28
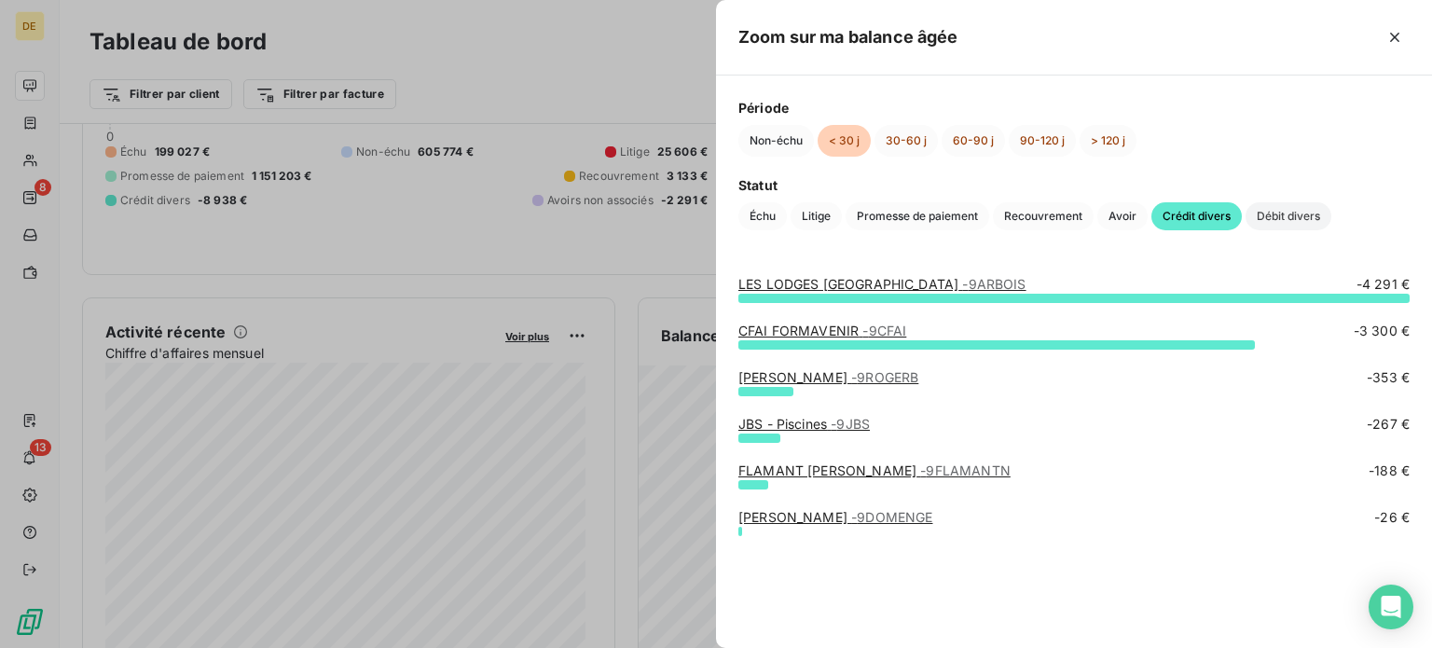
click at [1275, 208] on span "Débit divers" at bounding box center [1289, 216] width 86 height 28
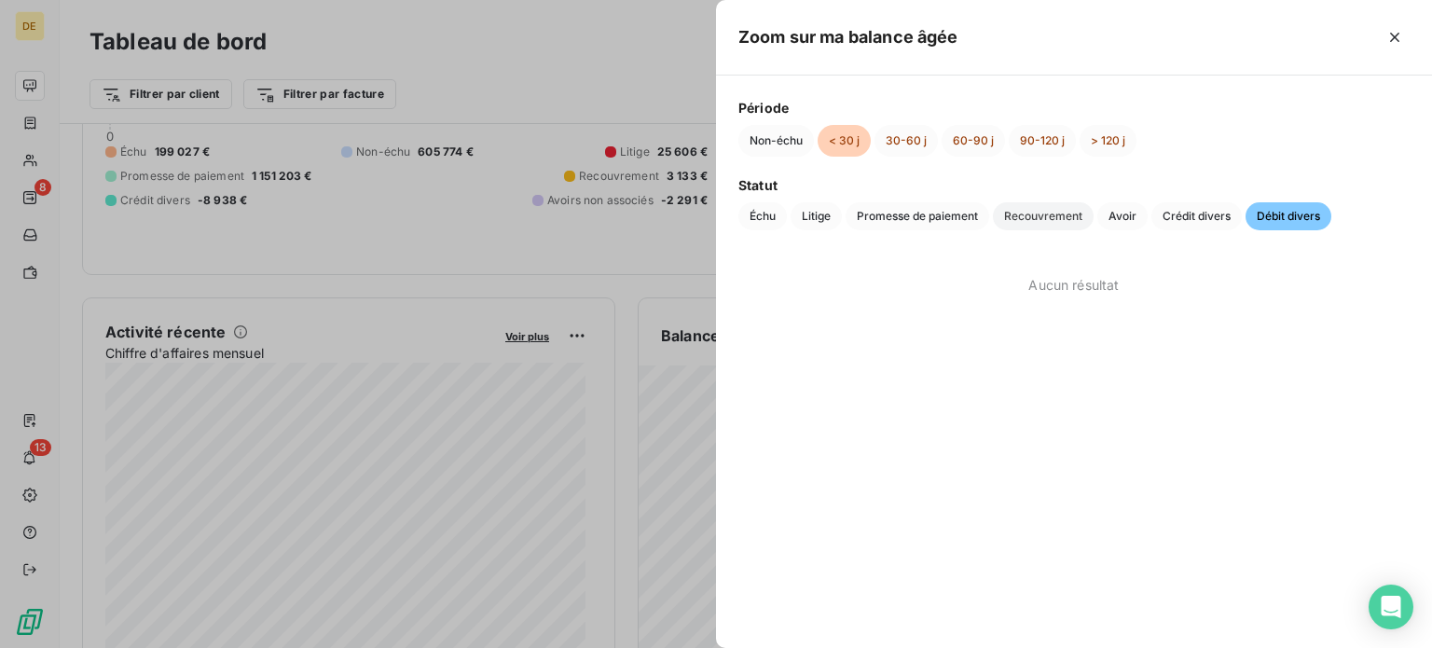
click at [1055, 223] on span "Recouvrement" at bounding box center [1043, 216] width 101 height 28
click at [955, 216] on span "Promesse de paiement" at bounding box center [918, 216] width 144 height 28
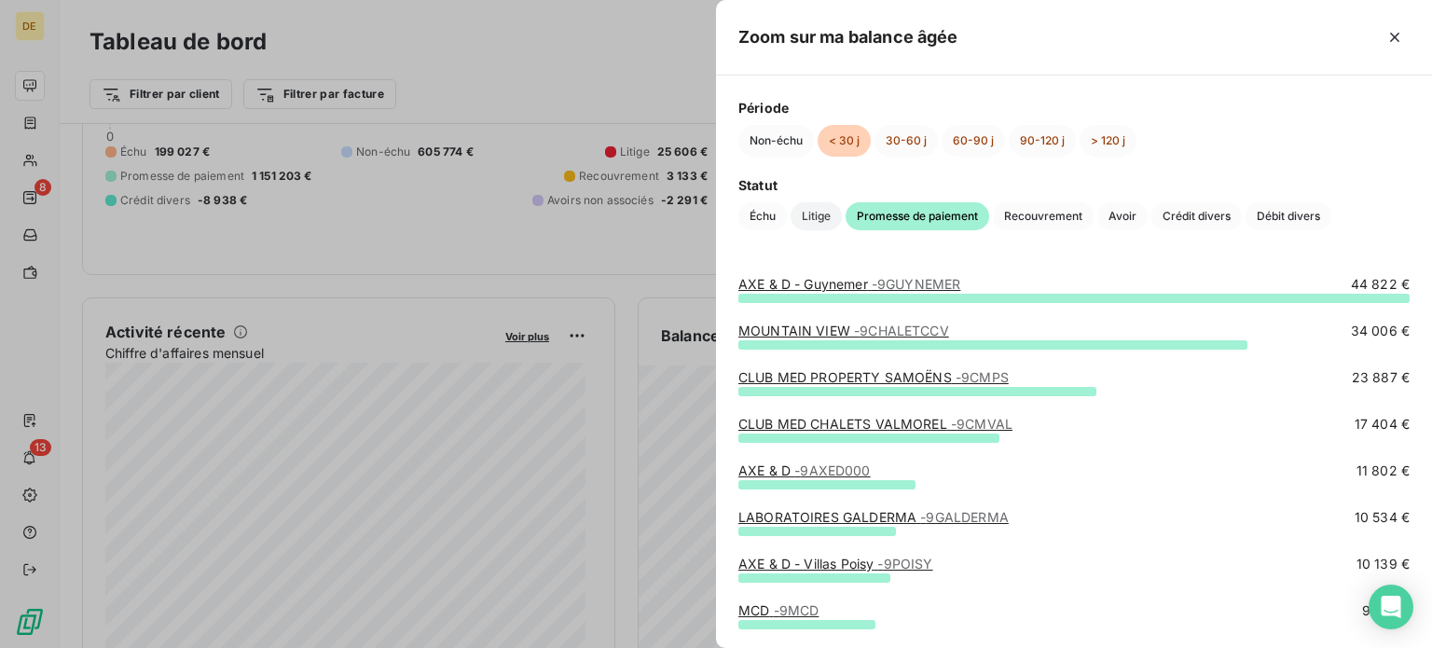
click at [813, 221] on span "Litige" at bounding box center [816, 216] width 51 height 28
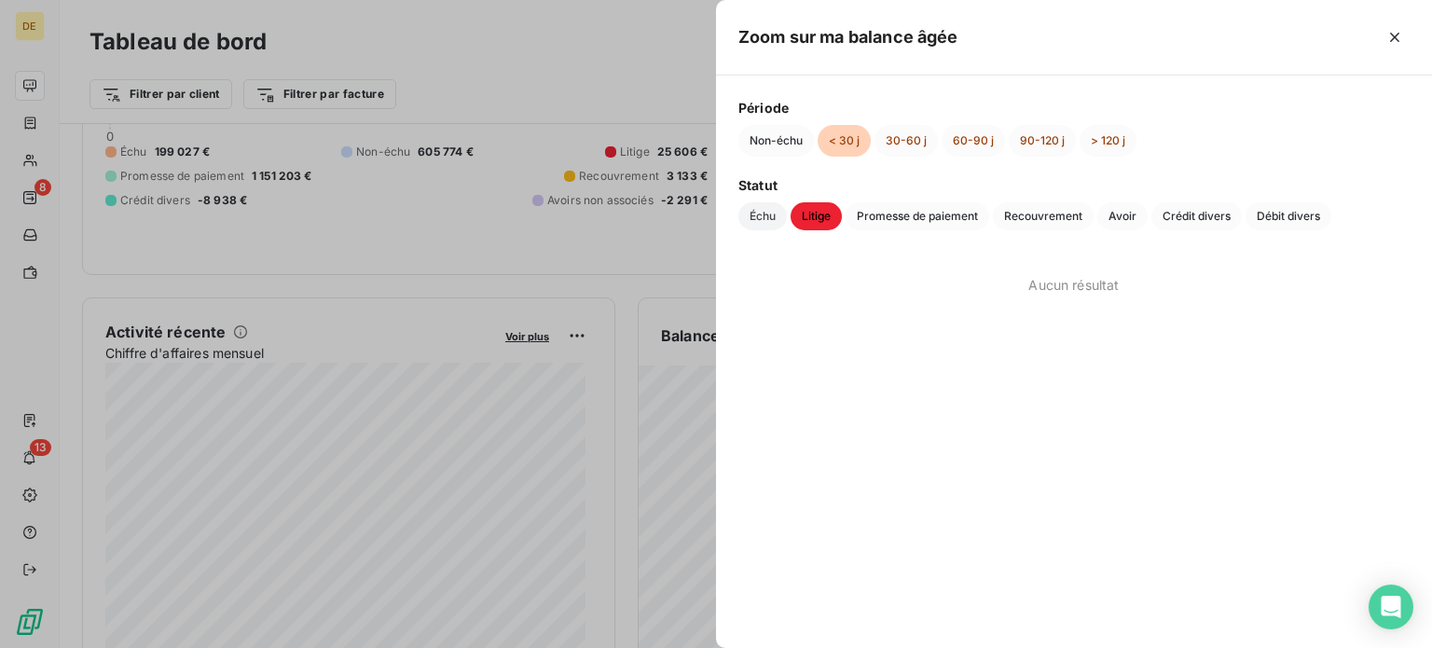
click at [769, 218] on span "Échu" at bounding box center [762, 216] width 48 height 28
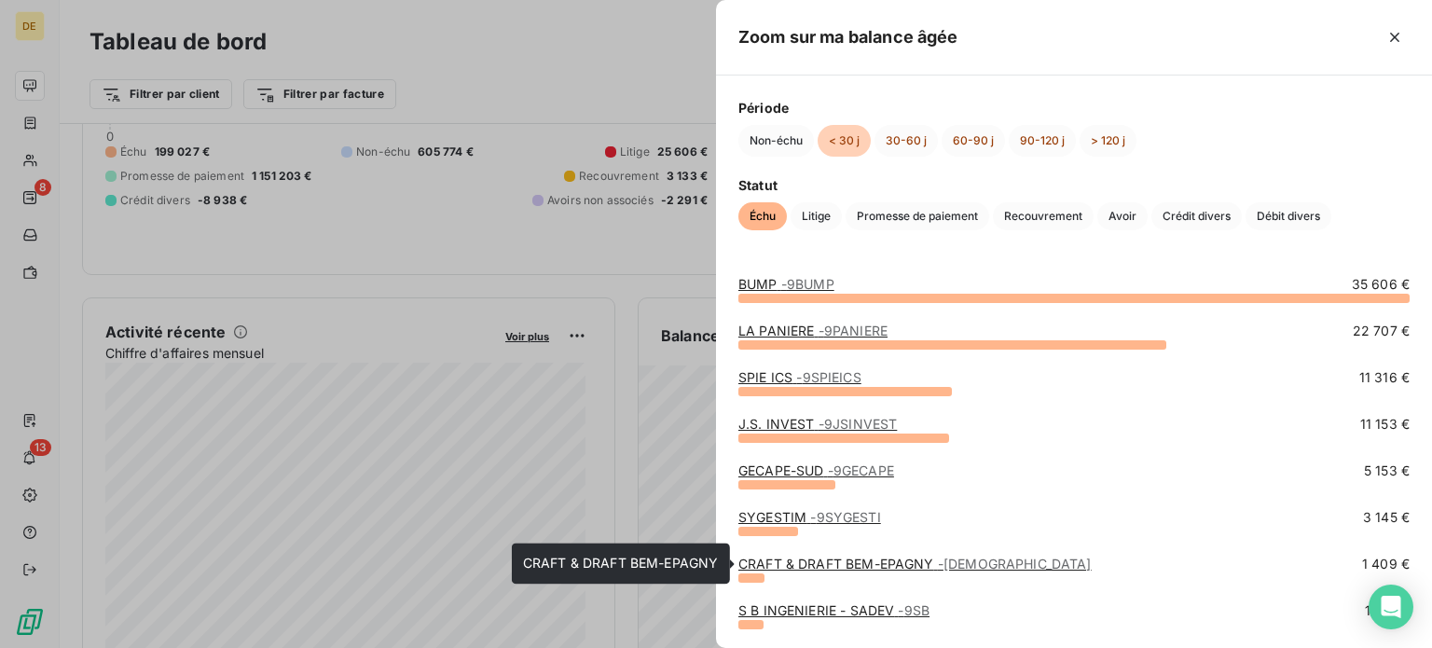
click at [821, 560] on link "CRAFT & DRAFT BEM-EPAGNY - 9CRAFT" at bounding box center [914, 564] width 353 height 16
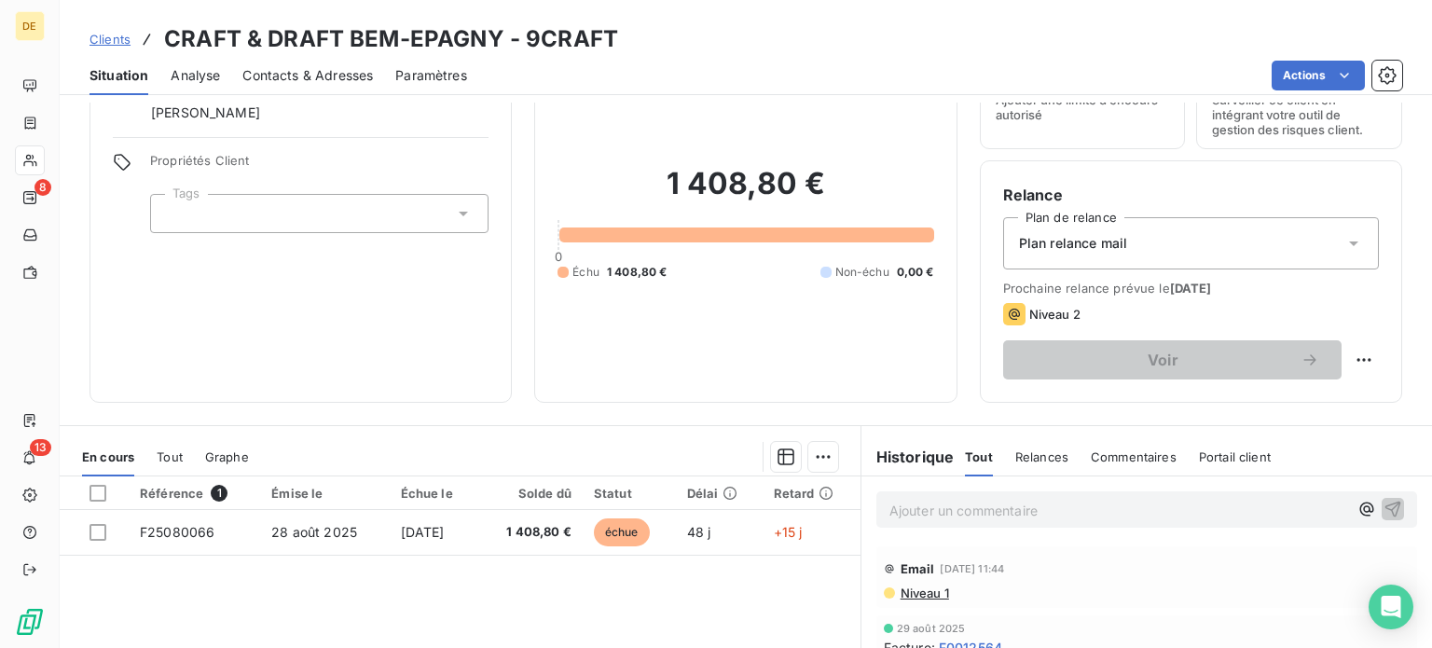
scroll to position [186, 0]
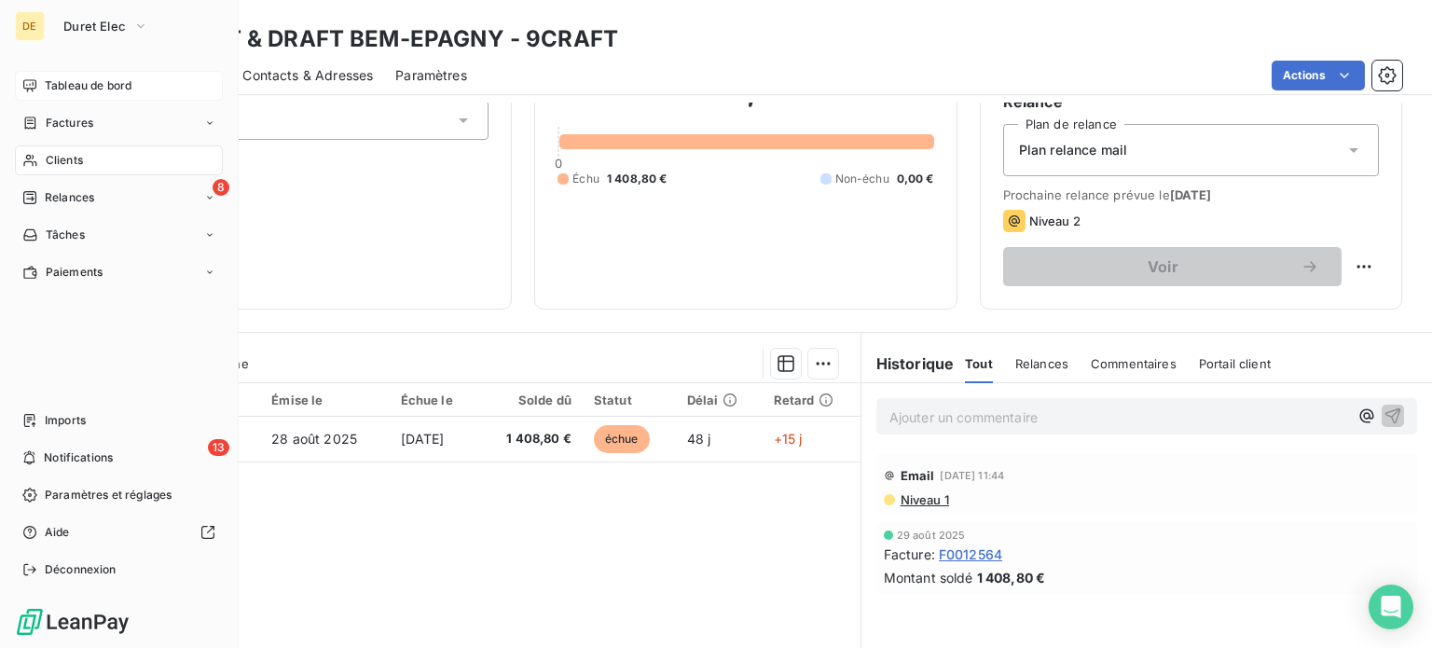
click at [35, 82] on div "Tableau de bord" at bounding box center [119, 86] width 208 height 30
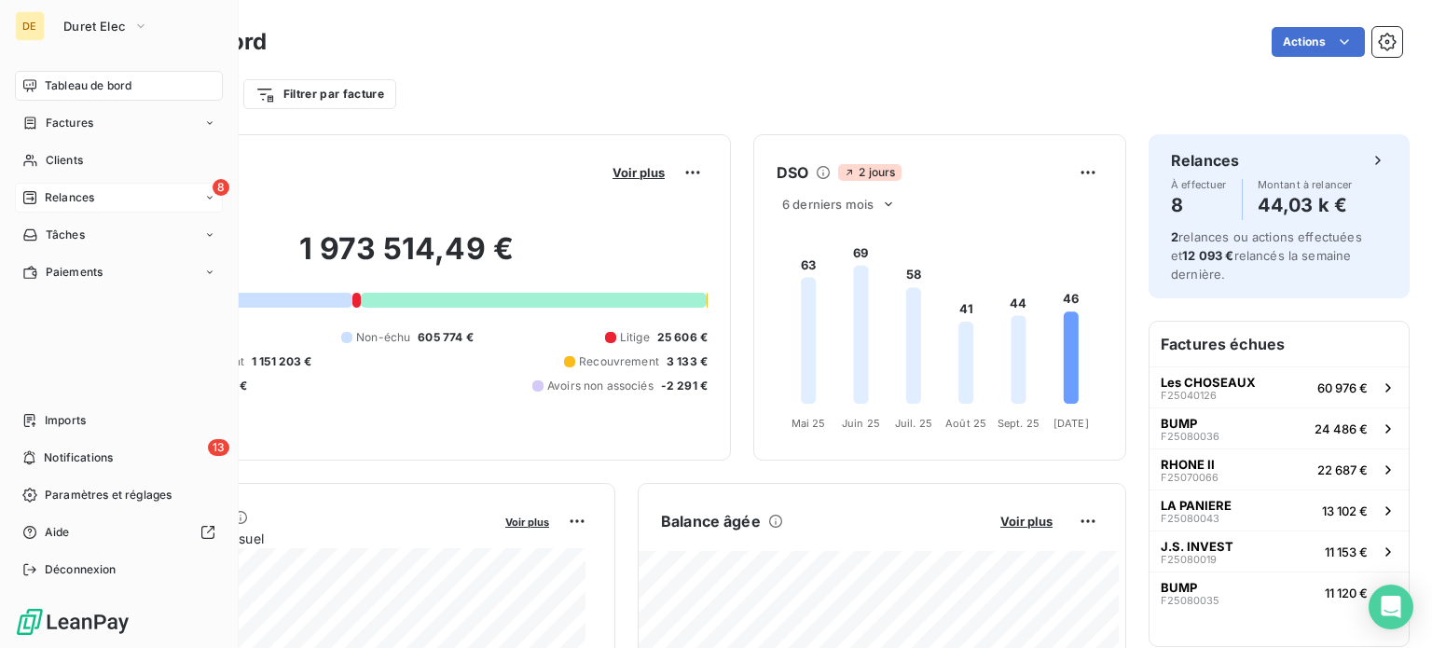
click at [122, 199] on div "8 Relances" at bounding box center [119, 198] width 208 height 30
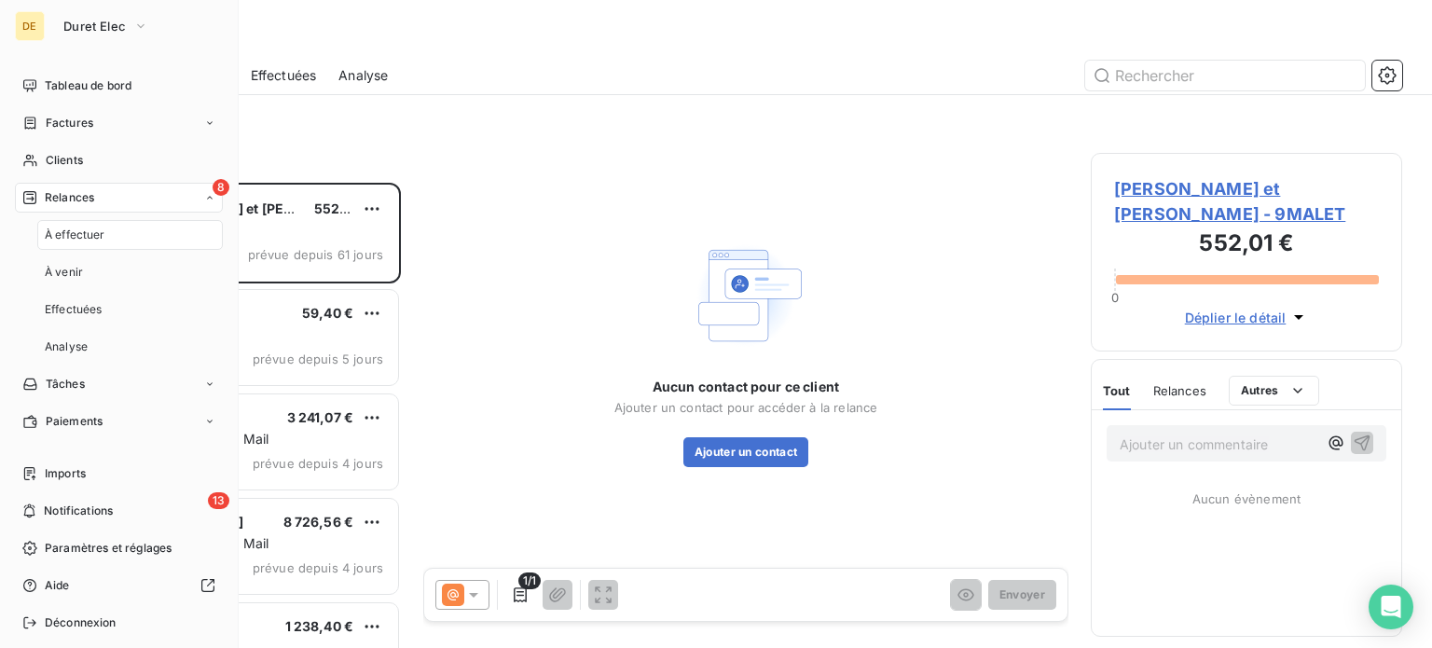
scroll to position [451, 296]
click at [86, 236] on span "À effectuer" at bounding box center [75, 235] width 61 height 17
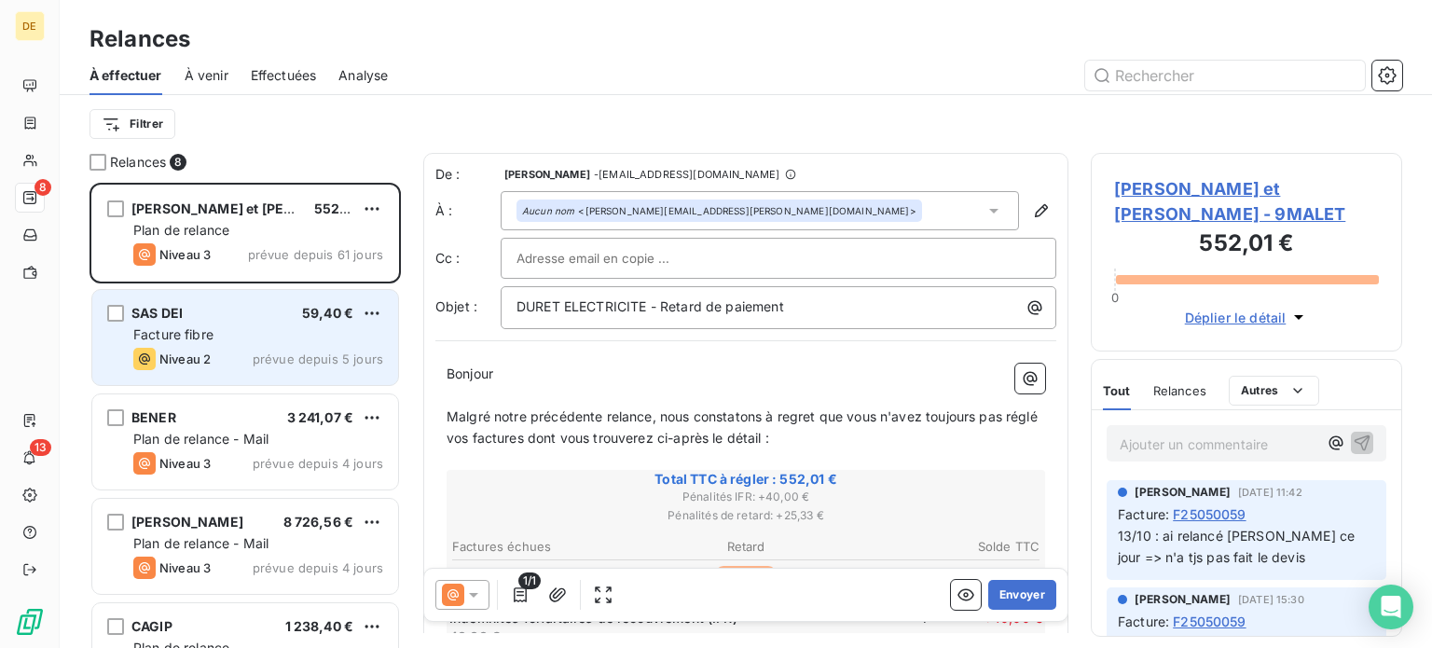
click at [290, 346] on div "SAS DEI 59,40 € Facture fibre Niveau 2 prévue depuis 5 jours" at bounding box center [245, 337] width 306 height 95
